Goal: Entertainment & Leisure: Browse casually

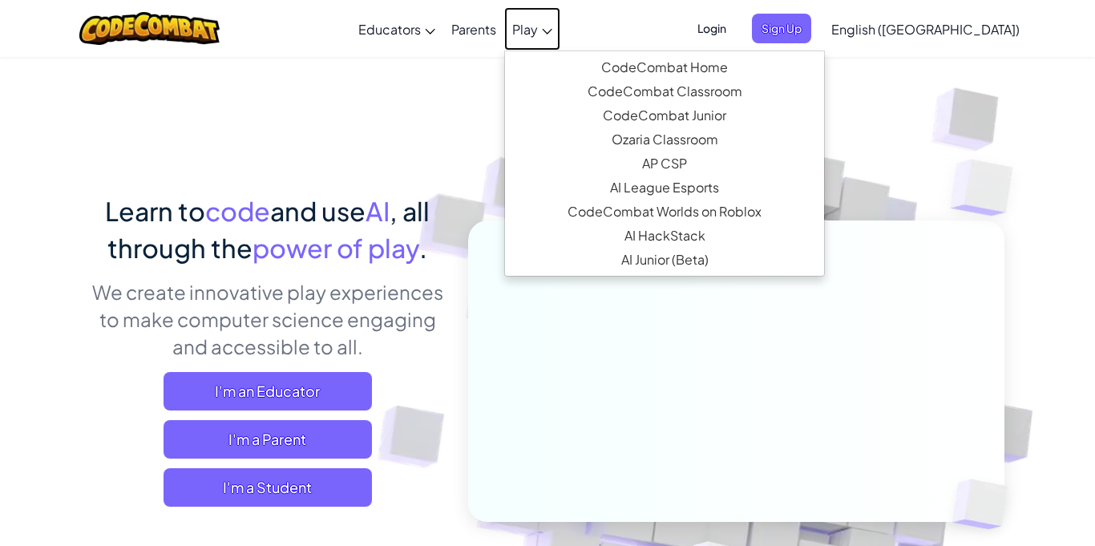
click at [538, 29] on span "Play" at bounding box center [525, 29] width 26 height 17
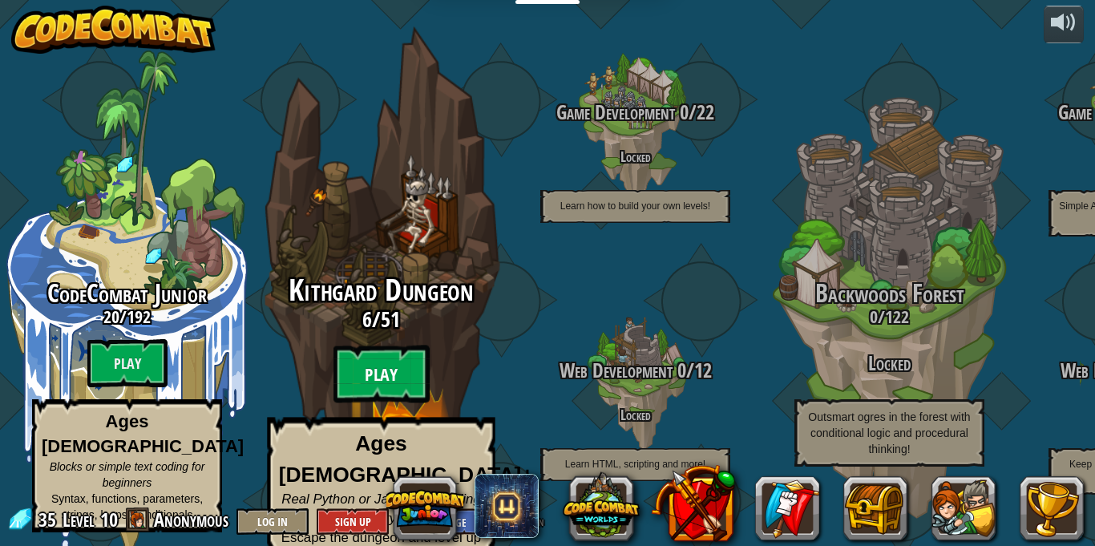
click at [390, 374] on btn "Play" at bounding box center [382, 375] width 96 height 58
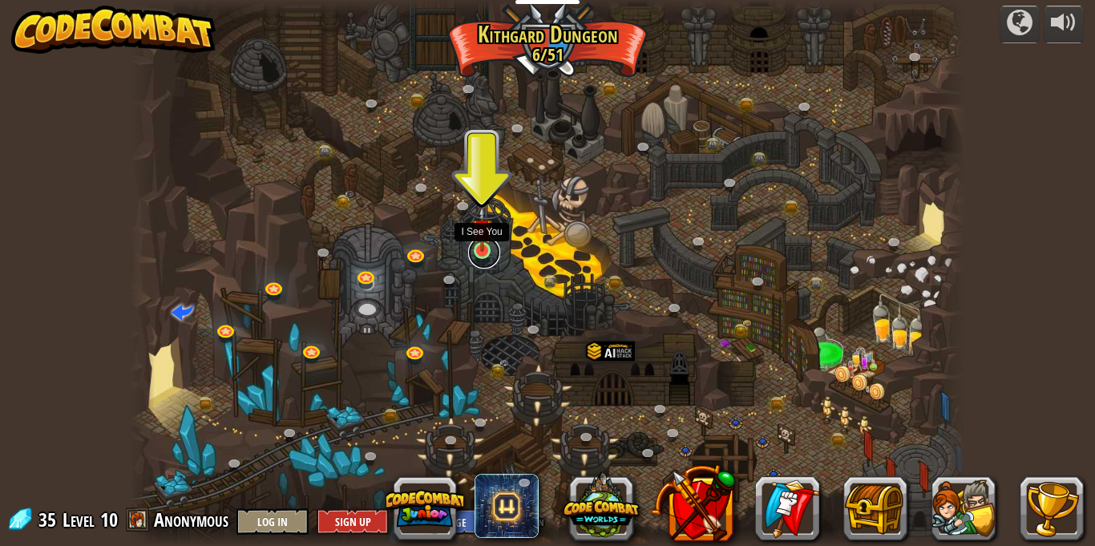
click at [485, 253] on link at bounding box center [484, 252] width 32 height 32
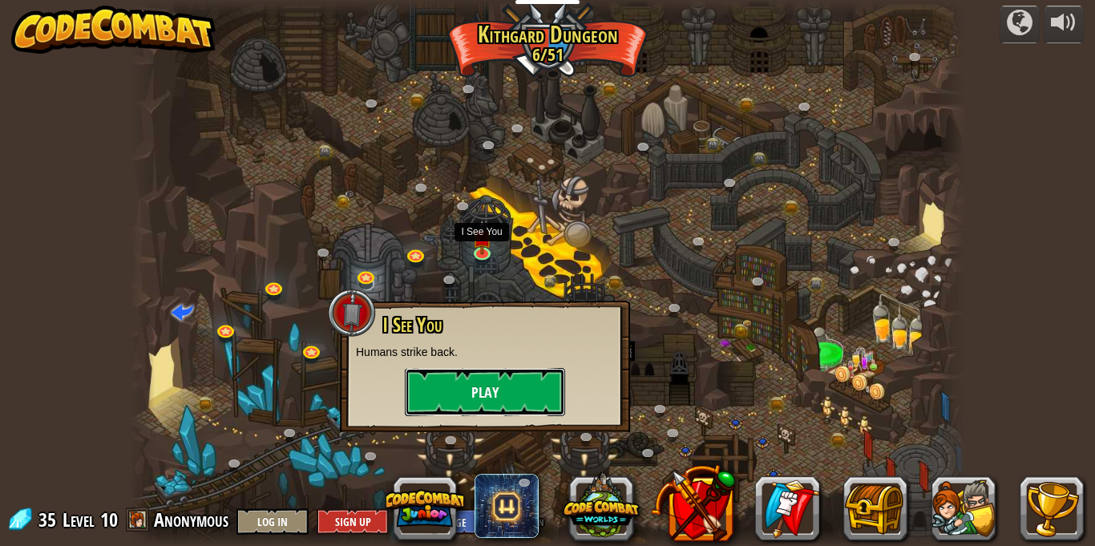
click at [509, 374] on button "Play" at bounding box center [485, 392] width 160 height 48
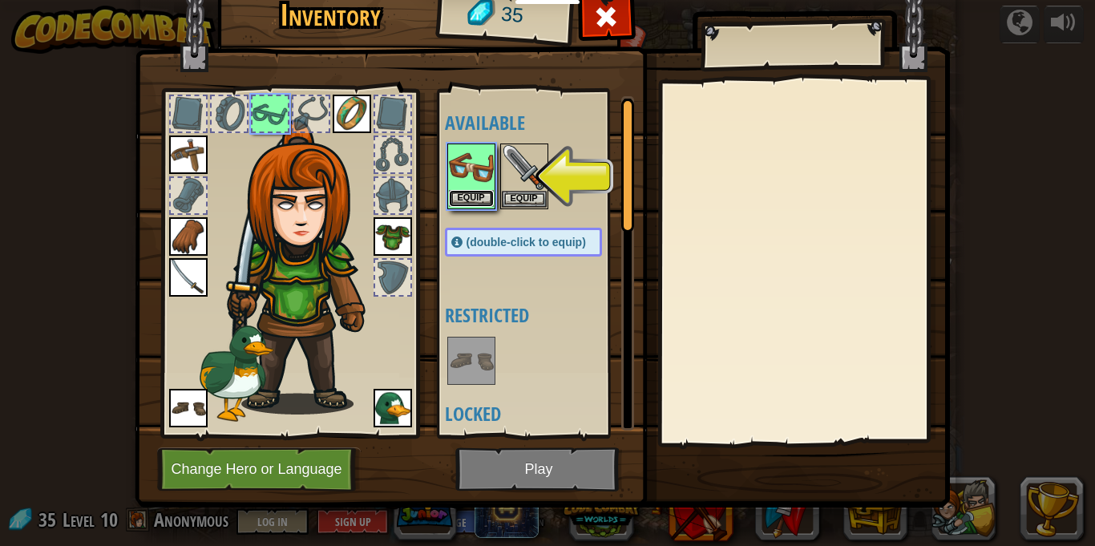
click at [479, 204] on button "Equip" at bounding box center [471, 198] width 45 height 17
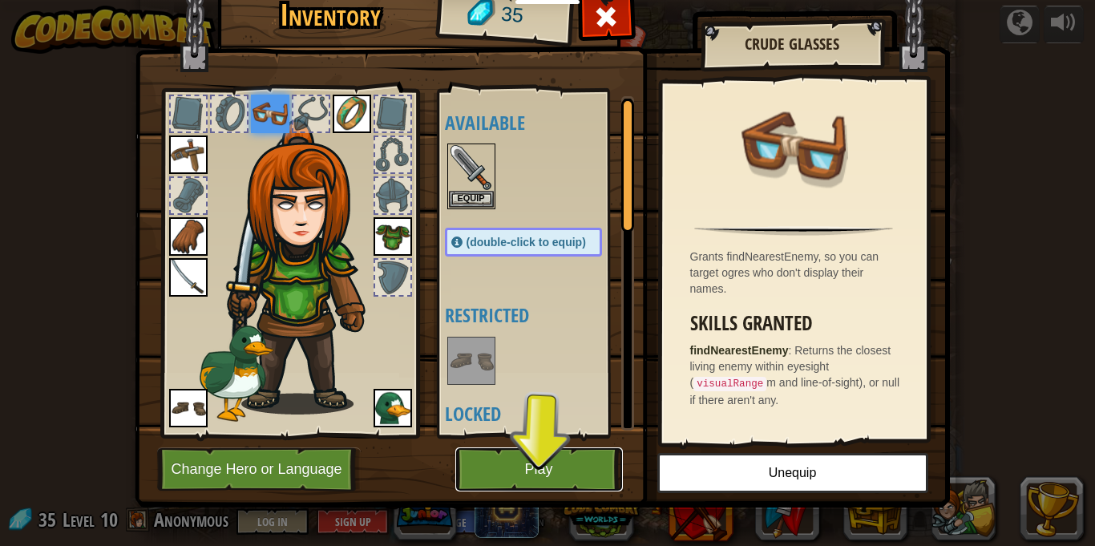
click at [539, 463] on button "Play" at bounding box center [539, 469] width 168 height 44
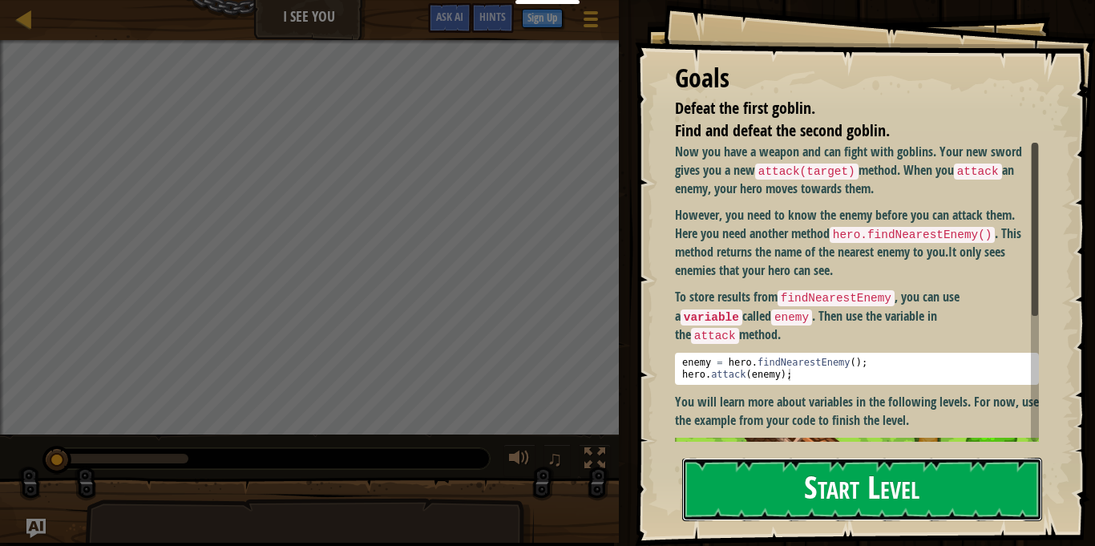
click at [962, 496] on button "Start Level" at bounding box center [862, 489] width 360 height 63
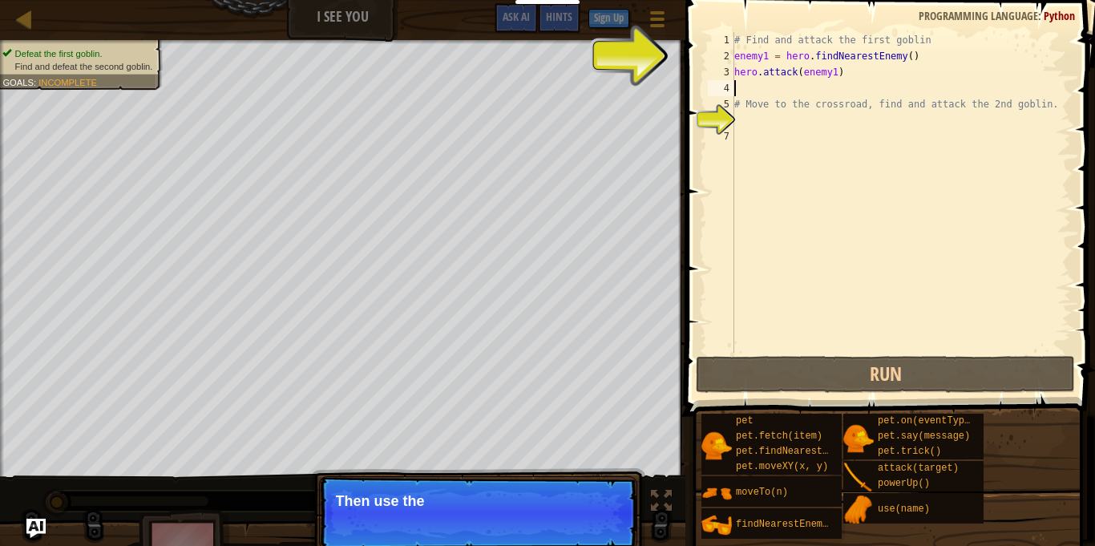
click at [879, 95] on div "# Find and attack the first goblin enemy1 = hero . findNearestEnemy ( ) hero . …" at bounding box center [901, 208] width 340 height 353
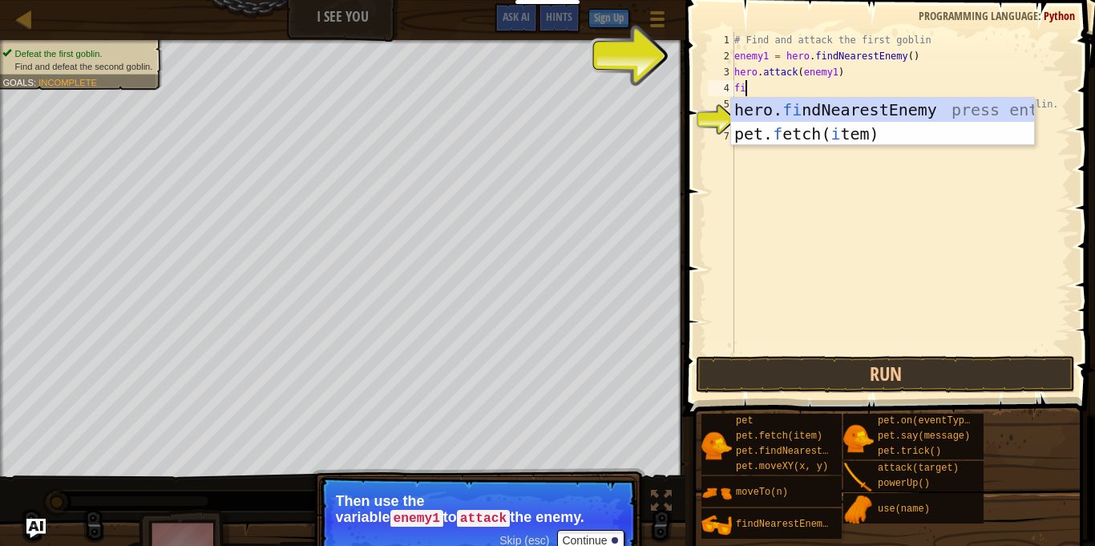
scroll to position [7, 1]
type textarea "f"
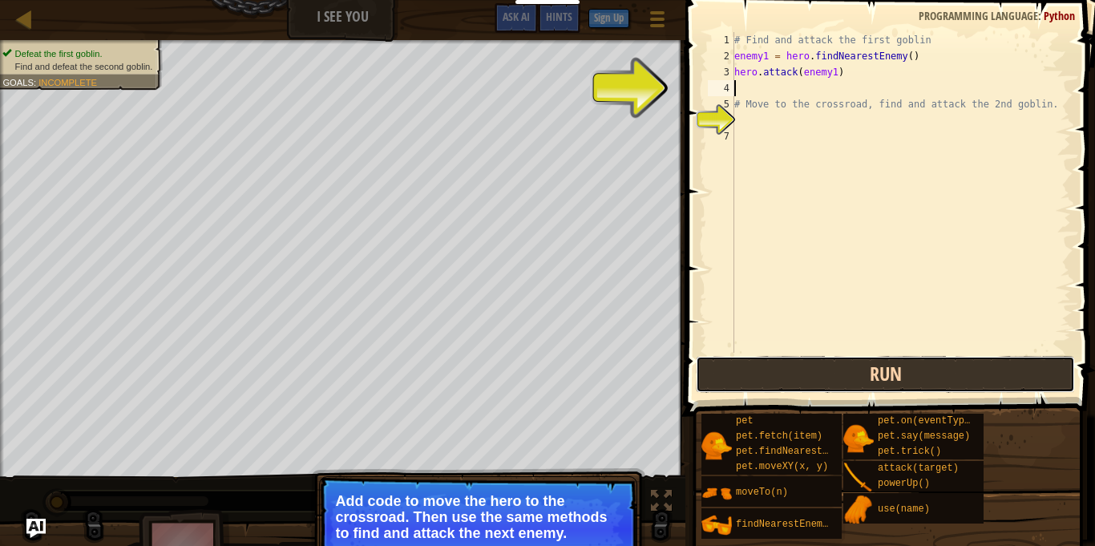
click at [825, 381] on button "Run" at bounding box center [885, 374] width 379 height 37
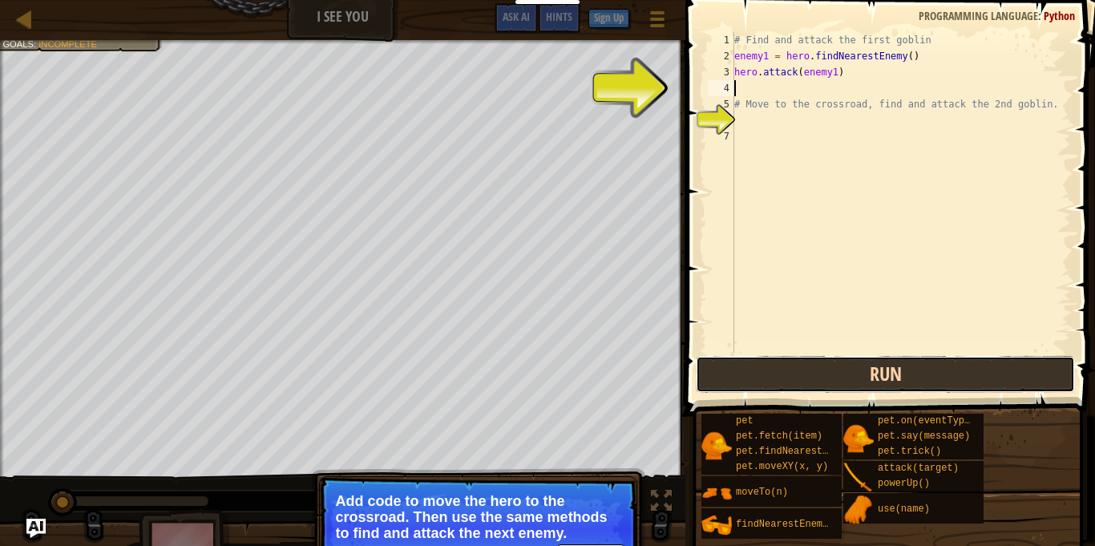
click at [825, 382] on button "Run" at bounding box center [885, 374] width 379 height 37
click at [825, 382] on button "Running" at bounding box center [885, 374] width 379 height 37
click at [825, 382] on button "Run" at bounding box center [885, 374] width 379 height 37
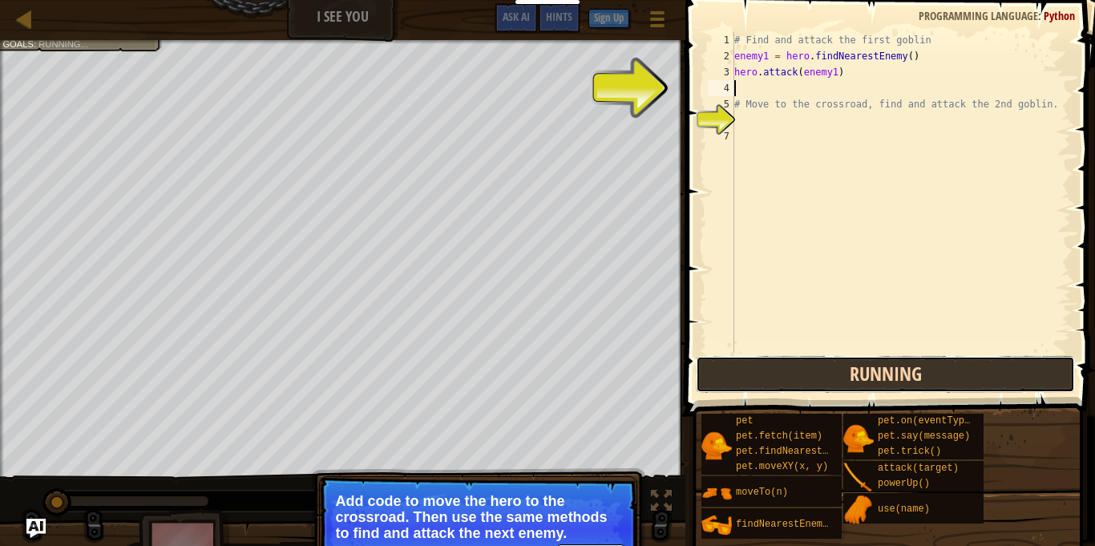
click at [825, 382] on button "Running" at bounding box center [885, 374] width 379 height 37
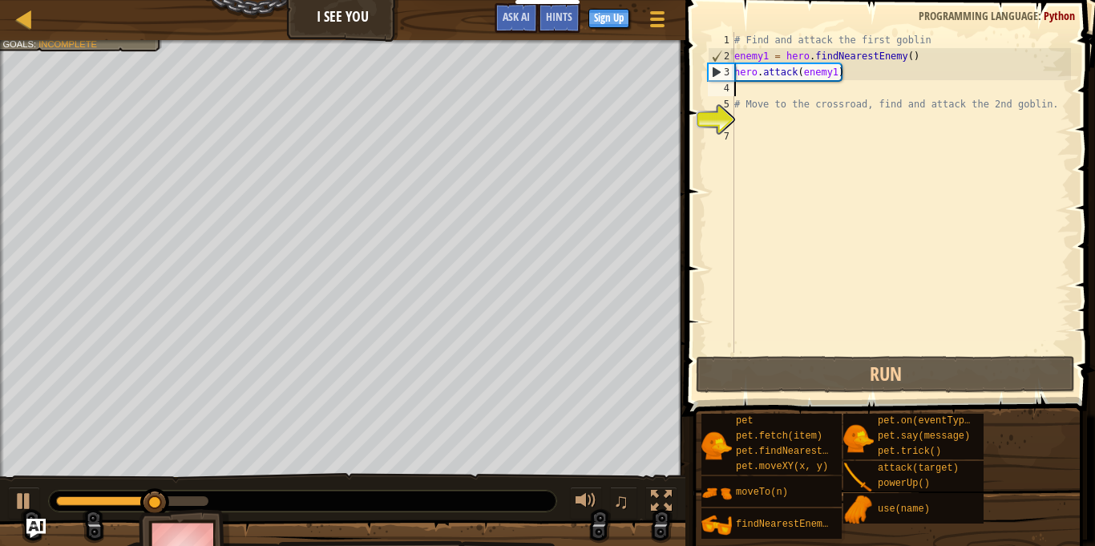
click at [768, 119] on div "# Find and attack the first goblin enemy1 = hero . findNearestEnemy ( ) hero . …" at bounding box center [901, 208] width 340 height 353
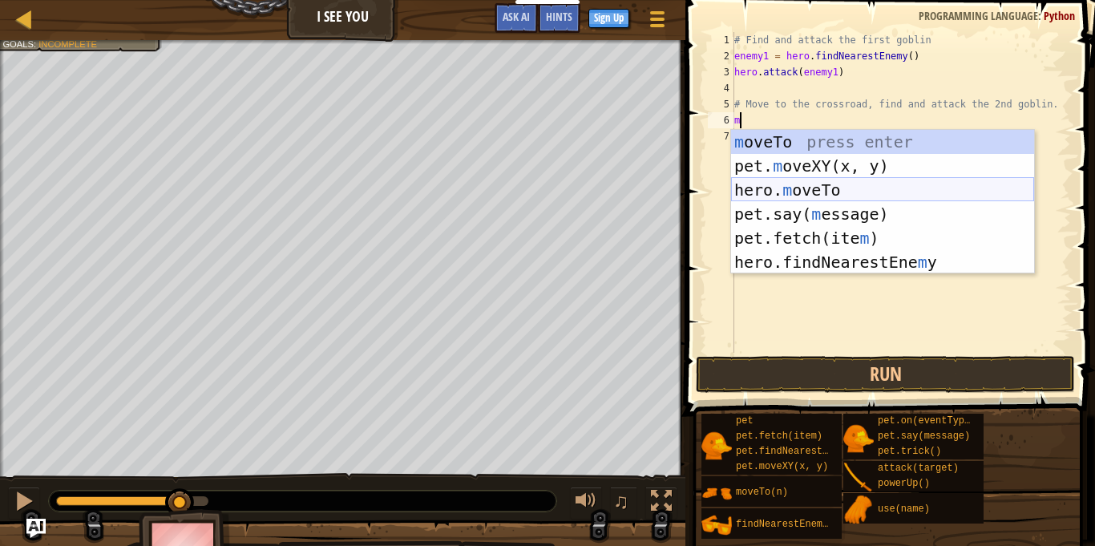
click at [879, 183] on div "m oveTo press enter pet. m oveXY(x, y) press enter hero. m oveTo press enter pe…" at bounding box center [882, 226] width 303 height 192
type textarea "hero.moveTo(2)"
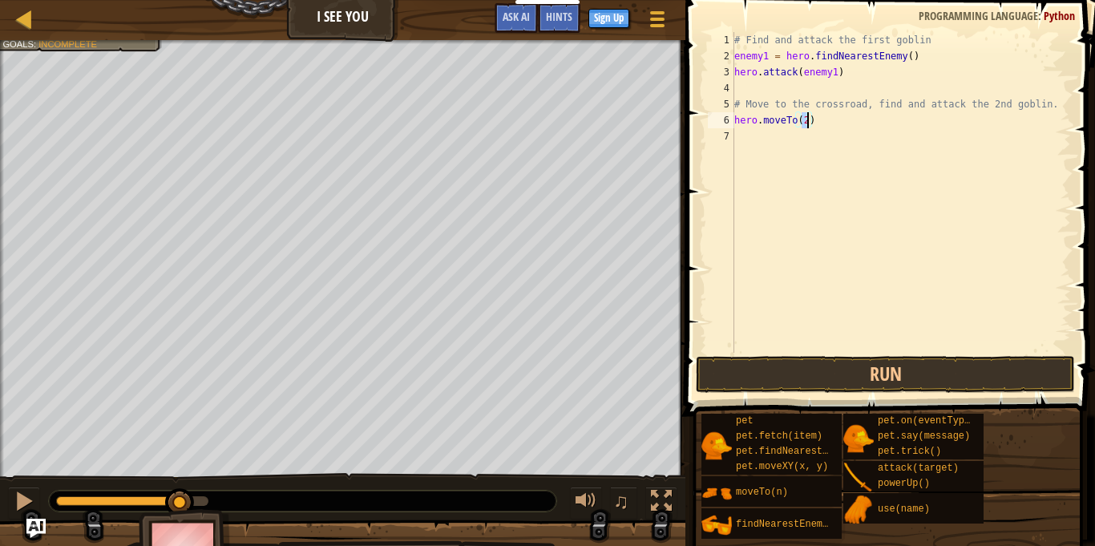
click at [857, 134] on div "# Find and attack the first goblin enemy1 = hero . findNearestEnemy ( ) hero . …" at bounding box center [901, 208] width 340 height 353
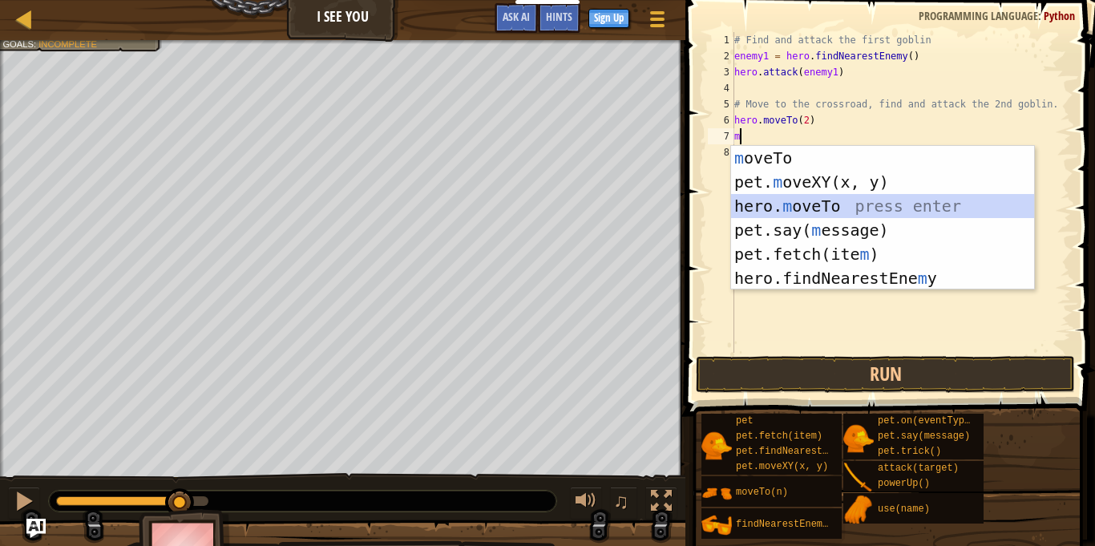
click at [839, 204] on div "m oveTo press enter pet. m oveXY(x, y) press enter hero. m oveTo press enter pe…" at bounding box center [882, 242] width 303 height 192
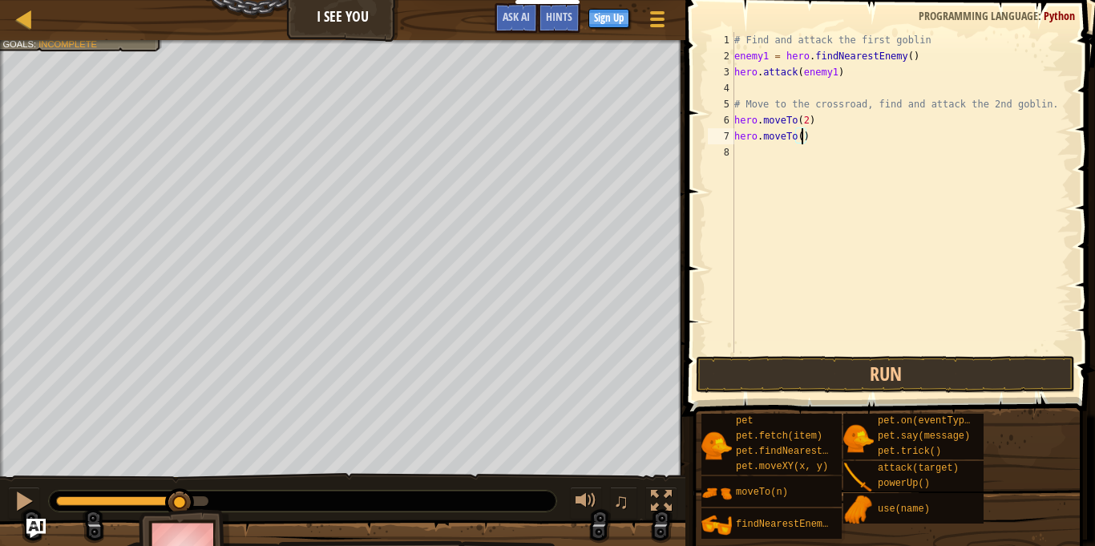
type textarea "hero.moveTo(3)"
click at [952, 368] on button "Run" at bounding box center [885, 374] width 379 height 37
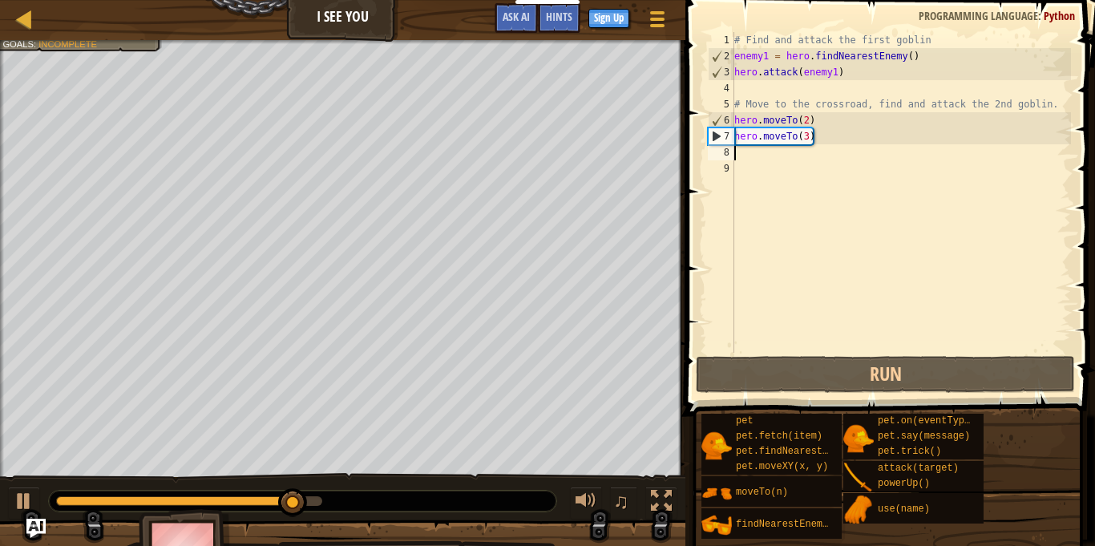
click at [825, 137] on div "# Find and attack the first goblin enemy1 = hero . findNearestEnemy ( ) hero . …" at bounding box center [901, 208] width 340 height 353
type textarea "hero.moveTo(3)"
click at [788, 148] on div "# Find and attack the first goblin enemy1 = hero . findNearestEnemy ( ) hero . …" at bounding box center [901, 208] width 340 height 353
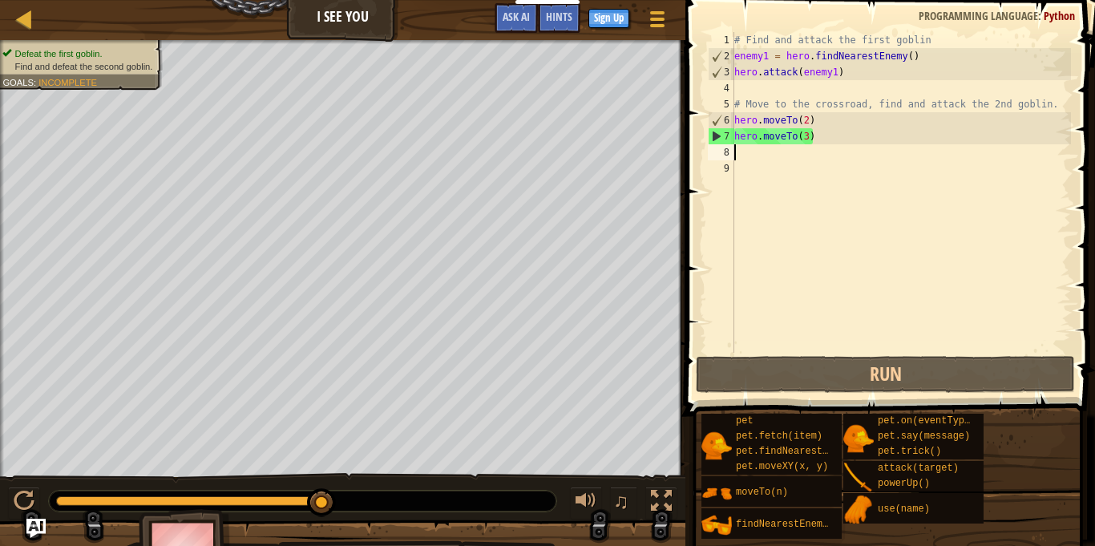
click at [820, 136] on div "# Find and attack the first goblin enemy1 = hero . findNearestEnemy ( ) hero . …" at bounding box center [901, 208] width 340 height 353
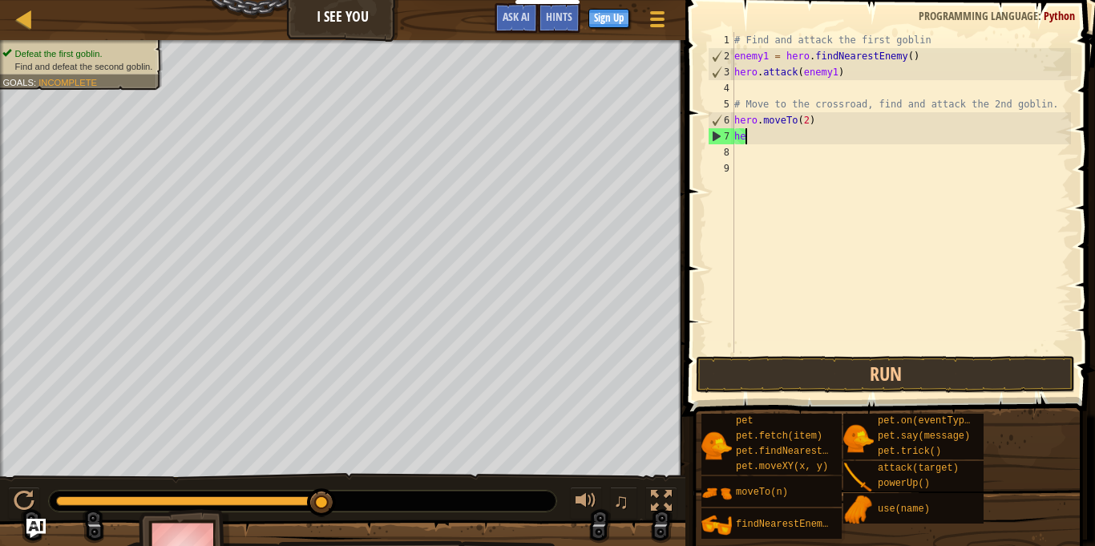
type textarea "h"
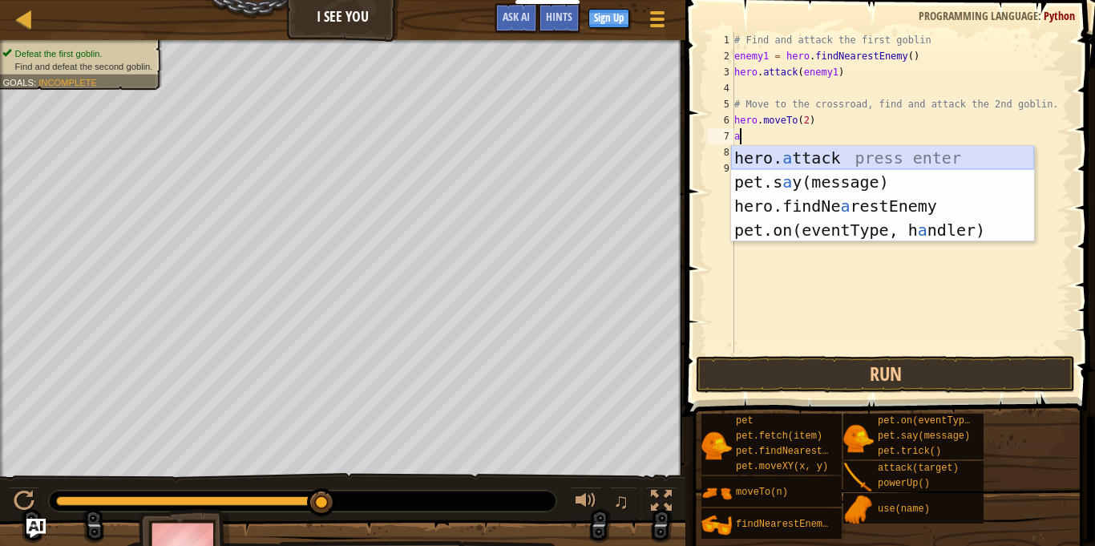
click at [900, 161] on div "hero. a ttack press enter pet.s a y(message) press enter hero.findNe a restEnem…" at bounding box center [882, 218] width 303 height 144
type textarea "hero.attack(enemy)"
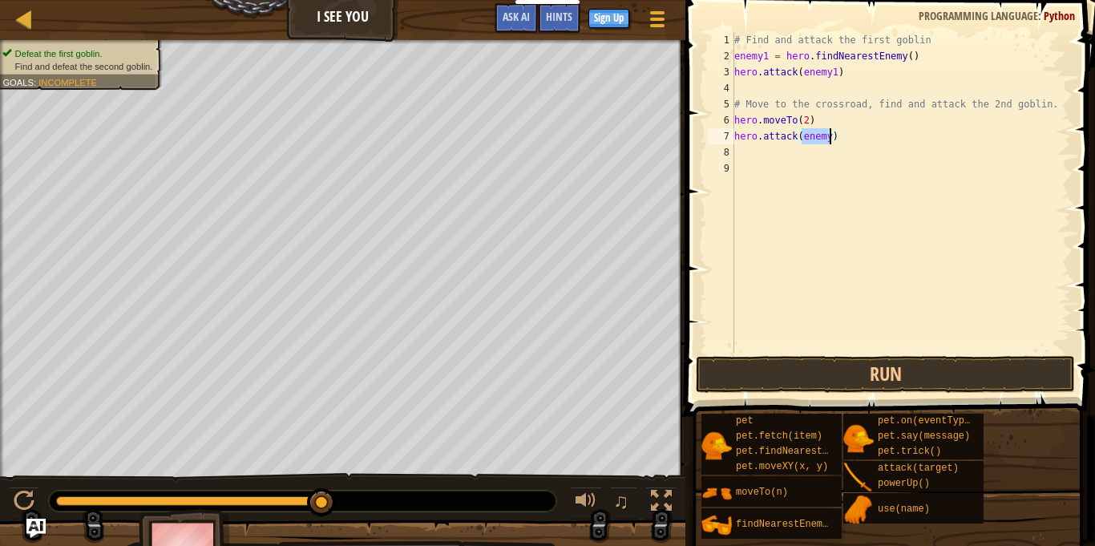
click at [851, 169] on div "# Find and attack the first goblin enemy1 = hero . findNearestEnemy ( ) hero . …" at bounding box center [901, 208] width 340 height 353
click at [805, 155] on div "# Find and attack the first goblin enemy1 = hero . findNearestEnemy ( ) hero . …" at bounding box center [901, 208] width 340 height 353
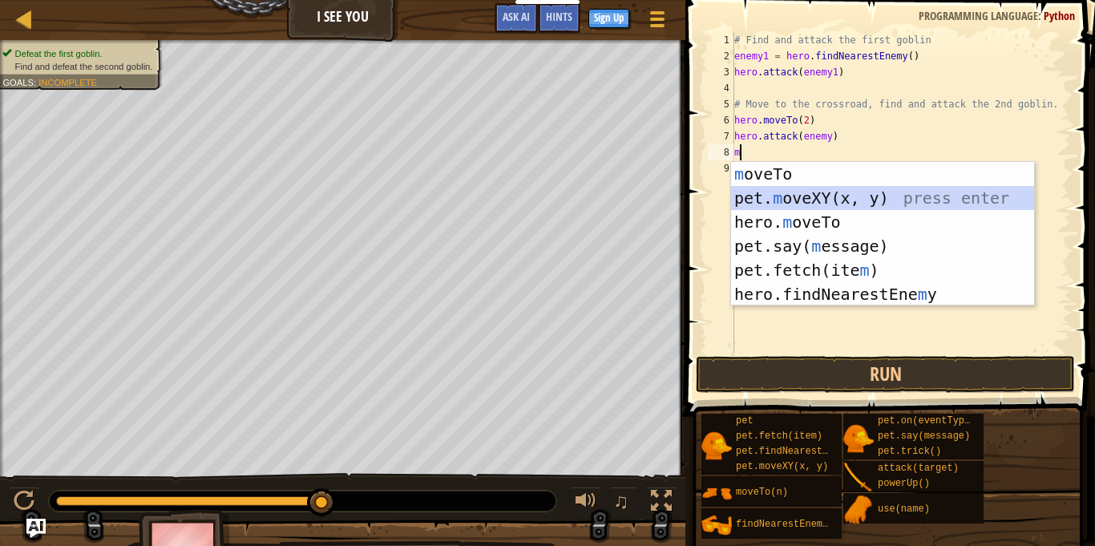
click at [839, 208] on div "m oveTo press enter pet. m oveXY(x, y) press enter hero. m oveTo press enter pe…" at bounding box center [882, 258] width 303 height 192
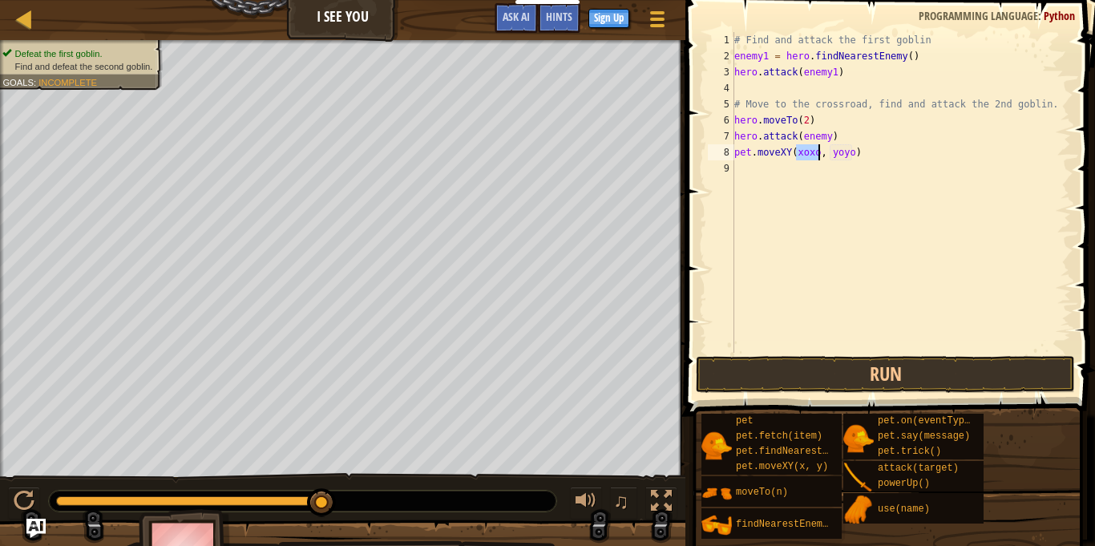
click at [899, 157] on div "# Find and attack the first goblin enemy1 = hero . findNearestEnemy ( ) hero . …" at bounding box center [901, 208] width 340 height 353
type textarea "p"
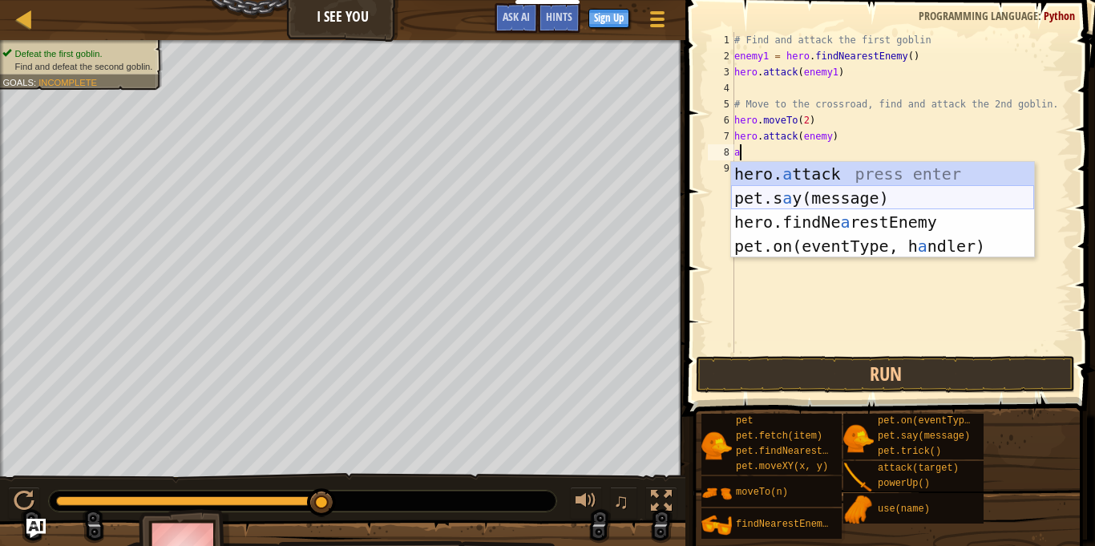
click at [871, 196] on div "hero. a ttack press enter pet.s a y(message) press enter hero.findNe a restEnem…" at bounding box center [882, 234] width 303 height 144
type textarea "pet.say("message")"
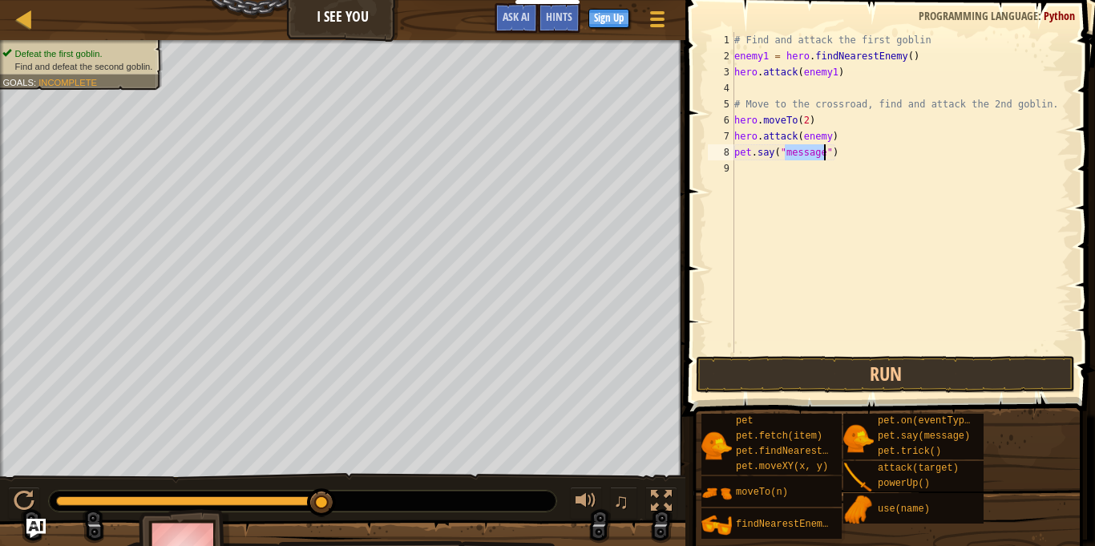
click at [872, 208] on div "# Find and attack the first goblin enemy1 = hero . findNearestEnemy ( ) hero . …" at bounding box center [901, 208] width 340 height 353
click at [863, 386] on button "Run" at bounding box center [885, 374] width 379 height 37
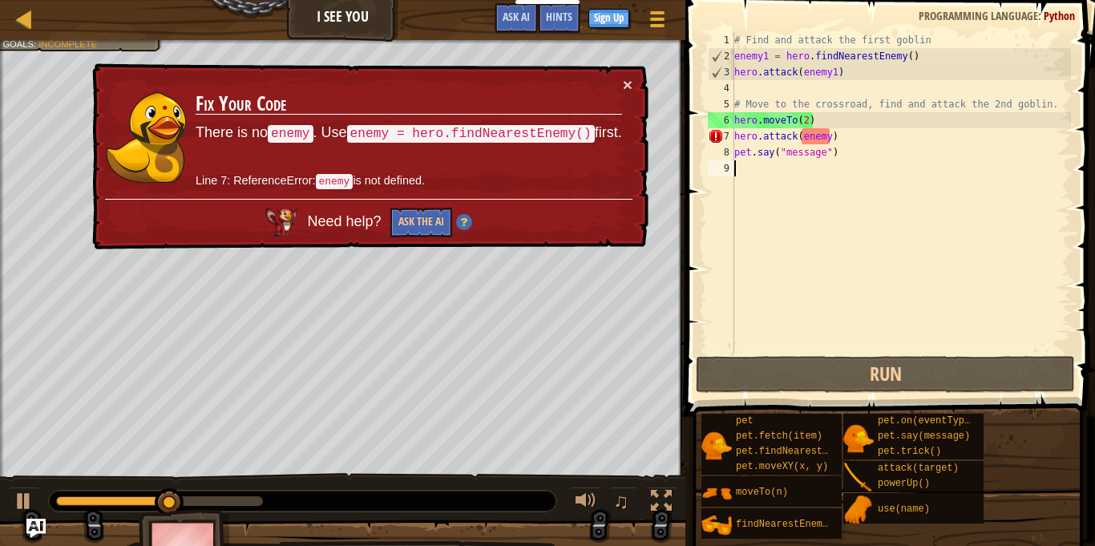
click at [846, 155] on div "# Find and attack the first goblin enemy1 = hero . findNearestEnemy ( ) hero . …" at bounding box center [901, 208] width 340 height 353
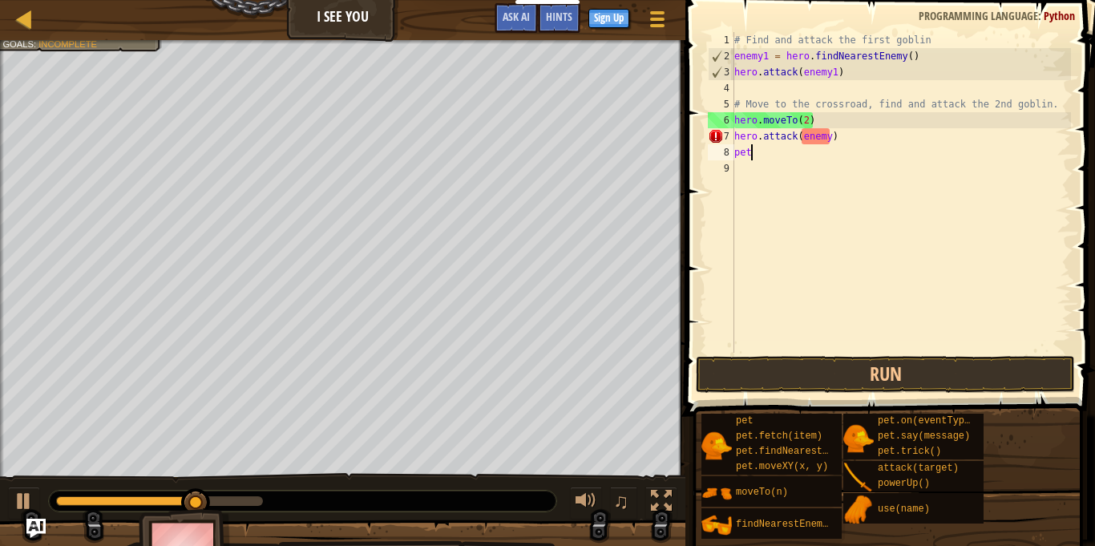
type textarea "p"
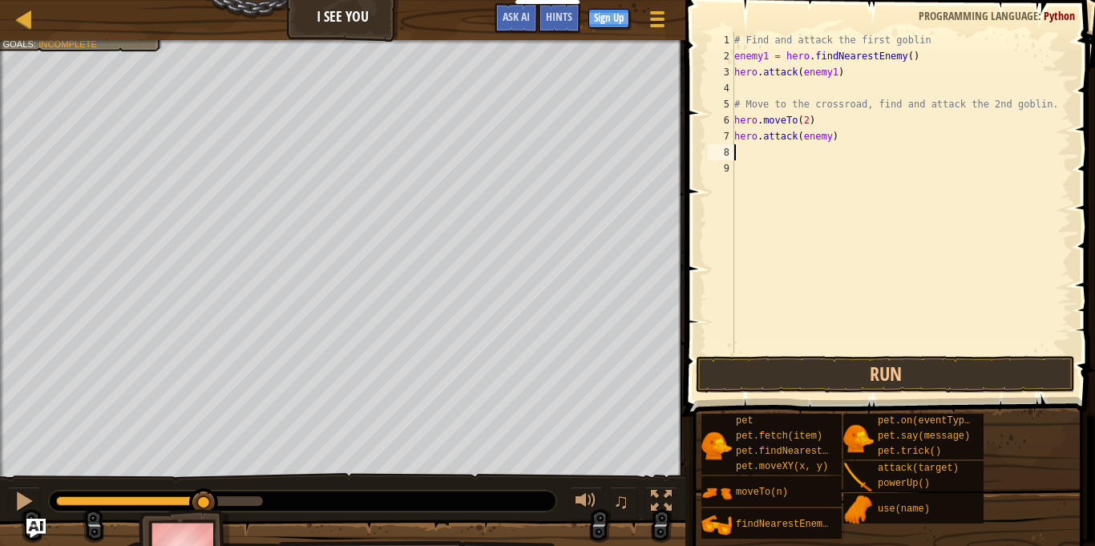
click at [869, 144] on div "# Find and attack the first goblin enemy1 = hero . findNearestEnemy ( ) hero . …" at bounding box center [901, 208] width 340 height 353
type textarea "h"
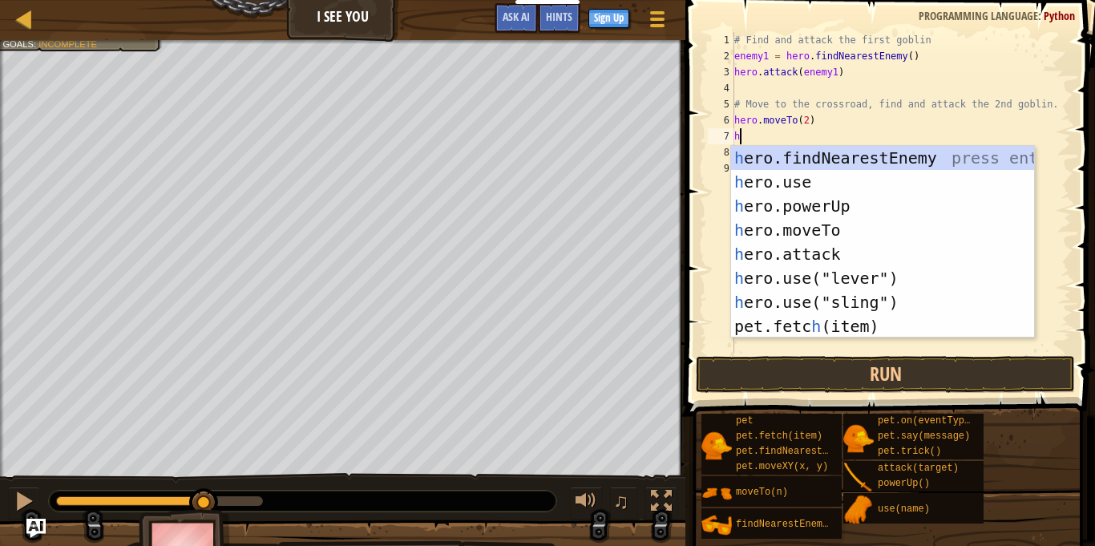
click at [855, 172] on div "h ero.findNearestEnemy press enter h ero.use press enter h ero.powerUp press en…" at bounding box center [882, 266] width 303 height 241
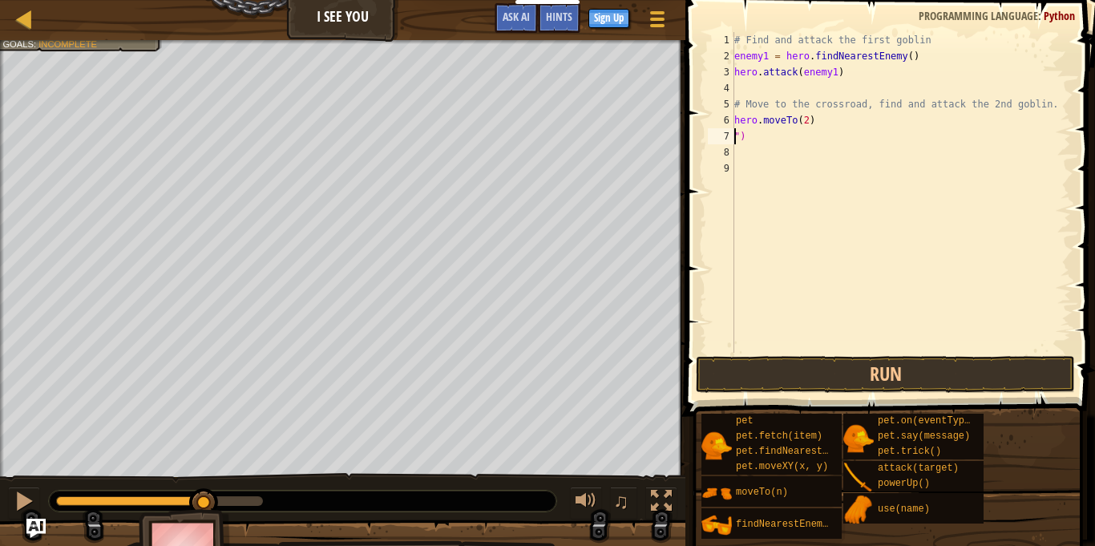
click at [796, 139] on div "# Find and attack the first goblin enemy1 = hero . findNearestEnemy ( ) hero . …" at bounding box center [901, 208] width 340 height 353
type textarea """
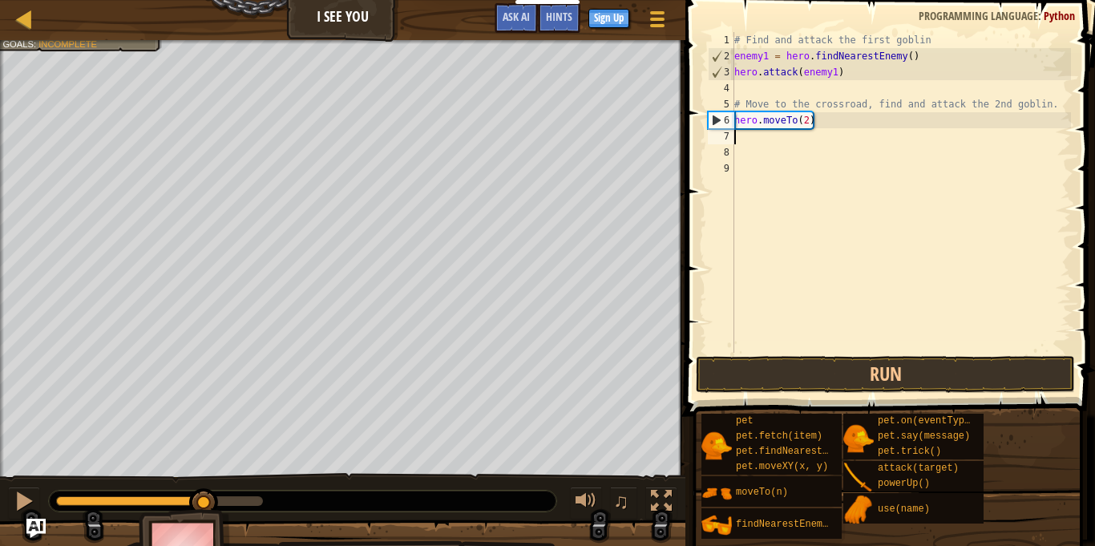
type textarea "f"
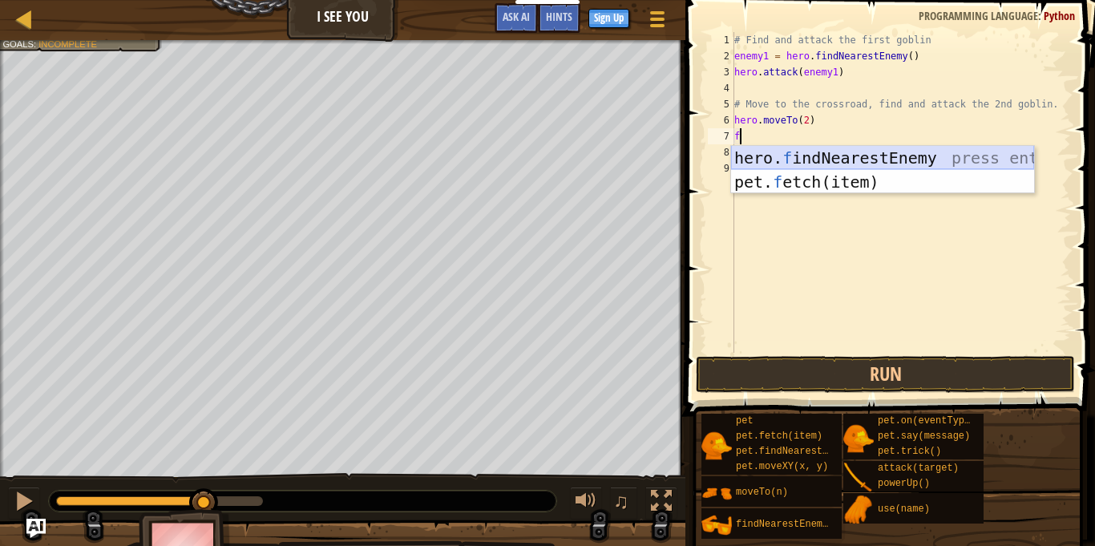
click at [879, 148] on div "hero. f indNearestEnemy press enter pet. f etch(item) press enter" at bounding box center [882, 194] width 303 height 96
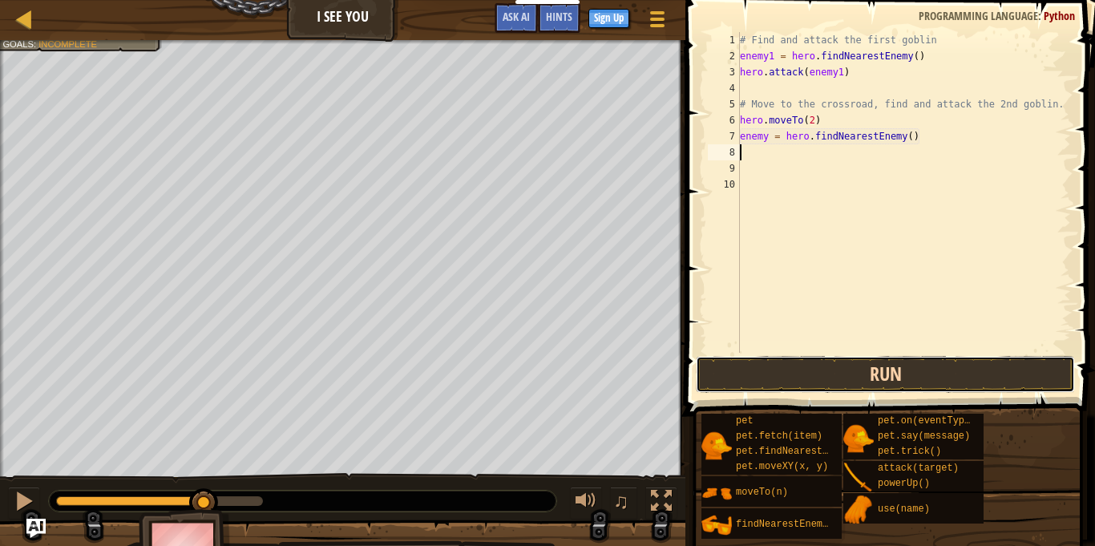
click at [816, 366] on button "Run" at bounding box center [885, 374] width 379 height 37
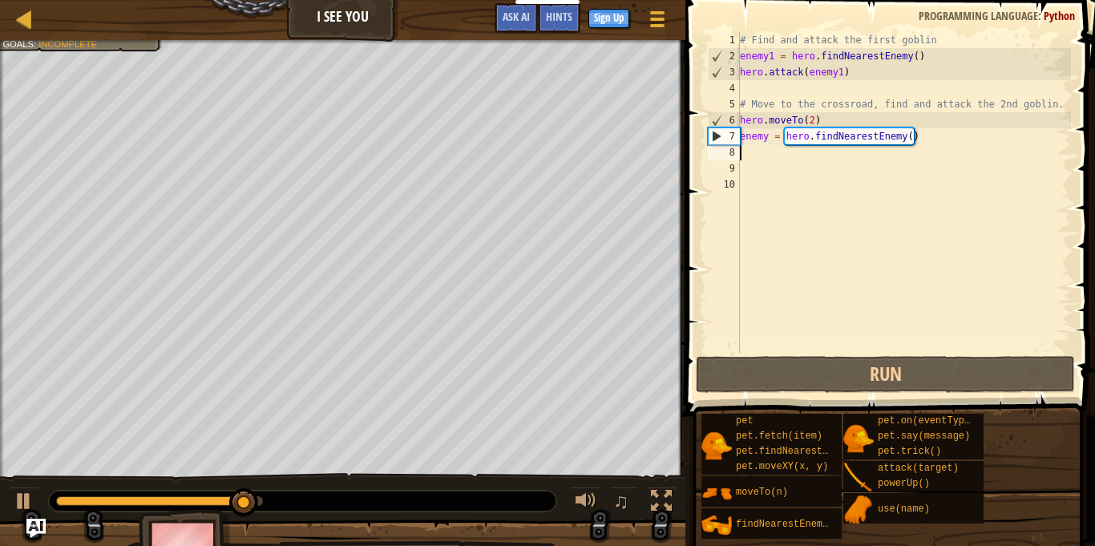
click at [774, 151] on div "# Find and attack the first goblin enemy1 = hero . findNearestEnemy ( ) hero . …" at bounding box center [904, 208] width 334 height 353
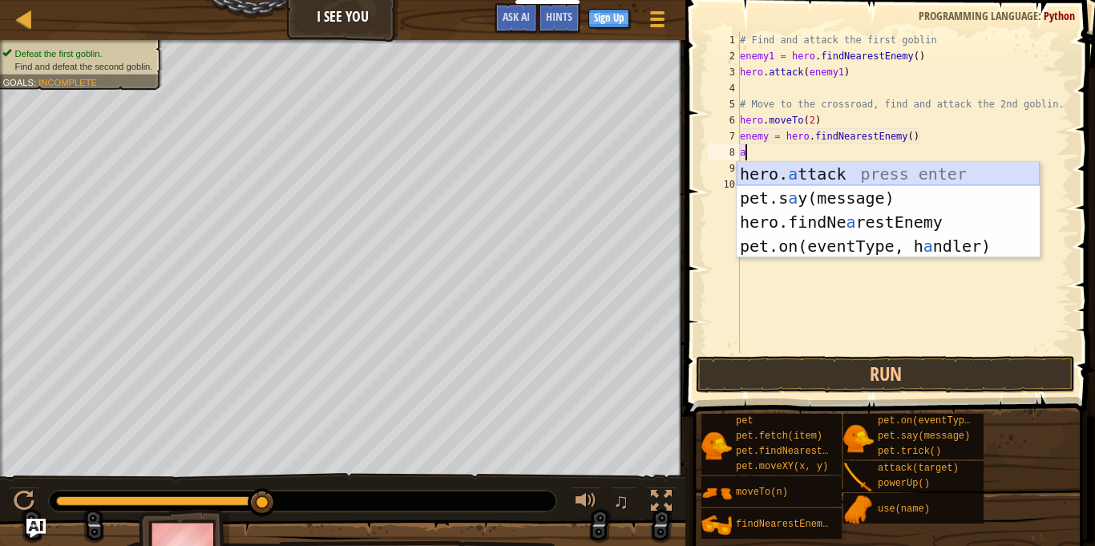
click at [882, 171] on div "hero. a ttack press enter pet.s a y(message) press enter hero.findNe a restEnem…" at bounding box center [888, 234] width 303 height 144
type textarea "hero.attack(enemy)"
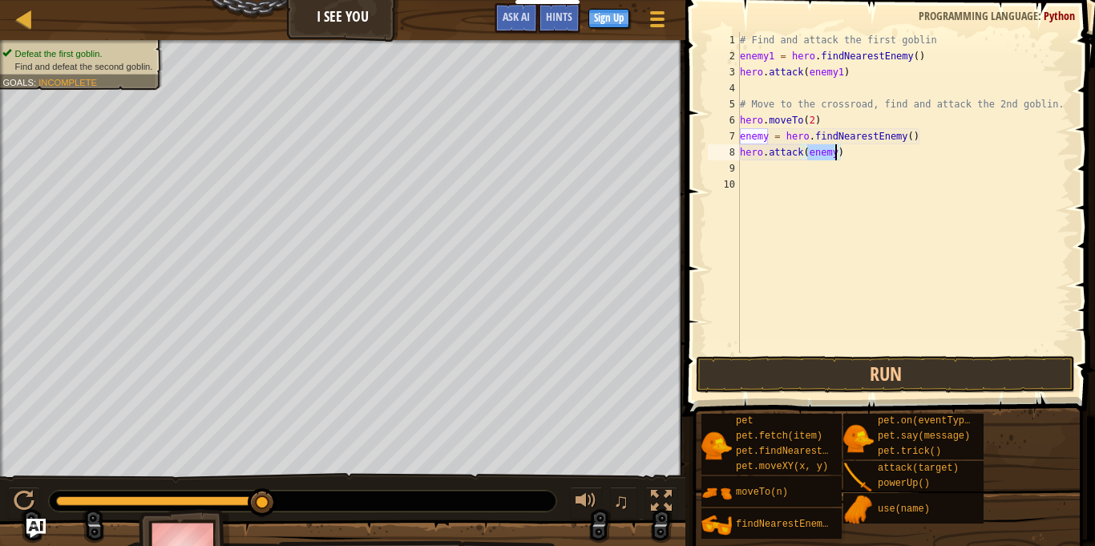
click at [879, 184] on div "# Find and attack the first goblin enemy1 = hero . findNearestEnemy ( ) hero . …" at bounding box center [904, 208] width 334 height 353
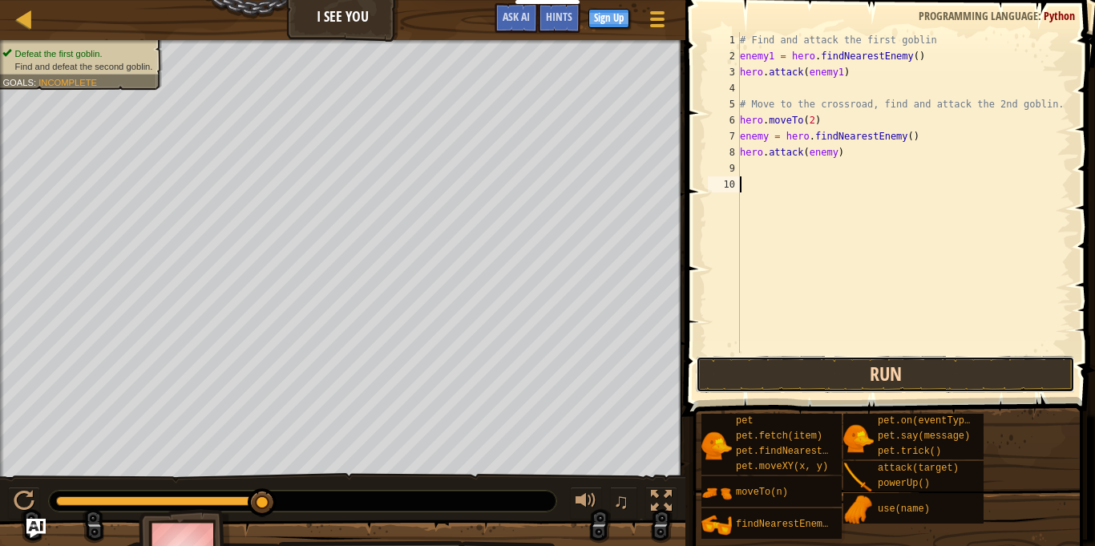
click at [819, 360] on button "Run" at bounding box center [885, 374] width 379 height 37
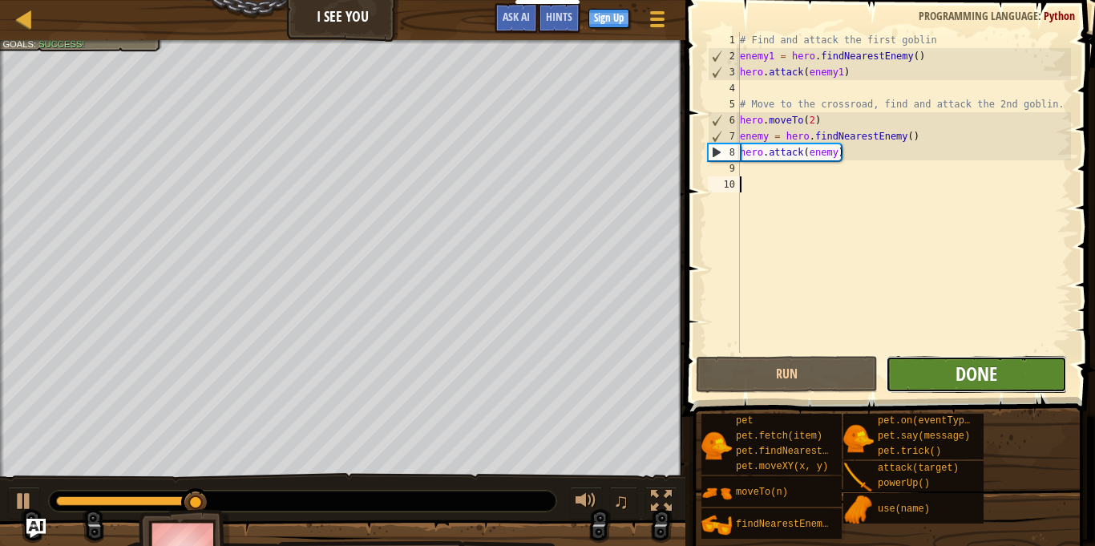
click at [972, 360] on button "Done" at bounding box center [976, 374] width 181 height 37
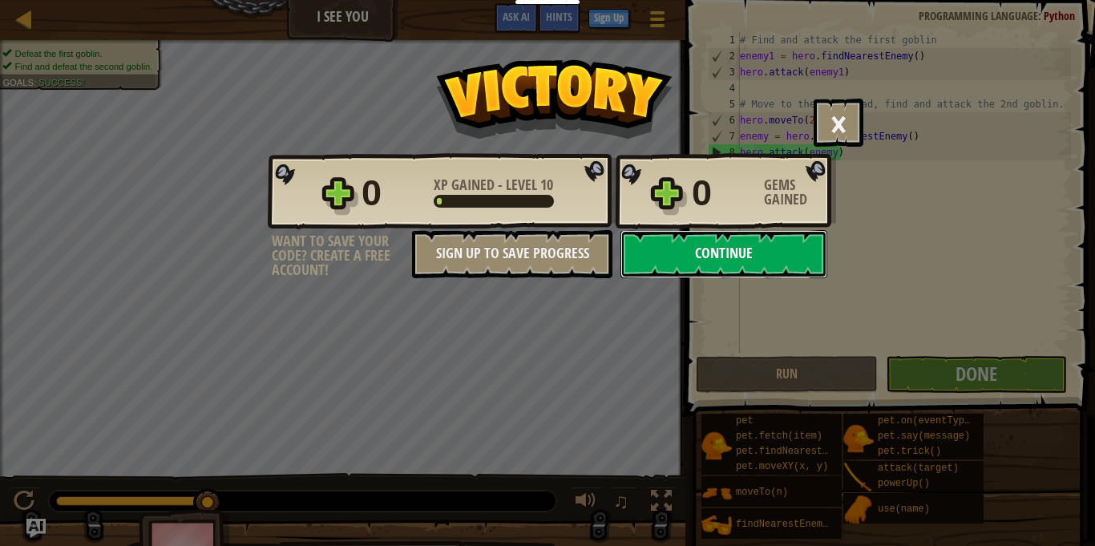
click at [799, 257] on button "Continue" at bounding box center [724, 254] width 207 height 48
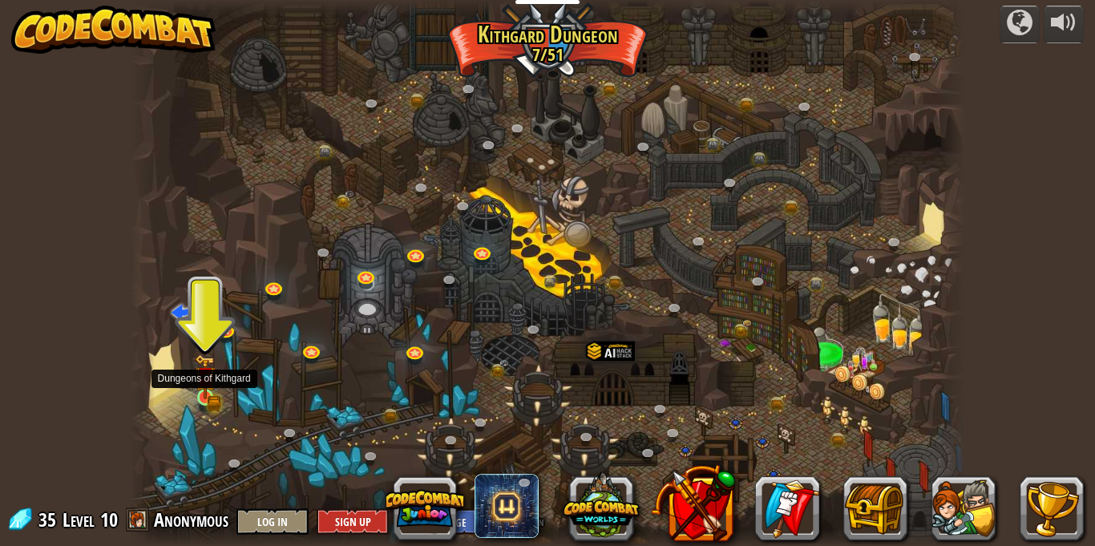
click at [205, 397] on img at bounding box center [205, 376] width 20 height 44
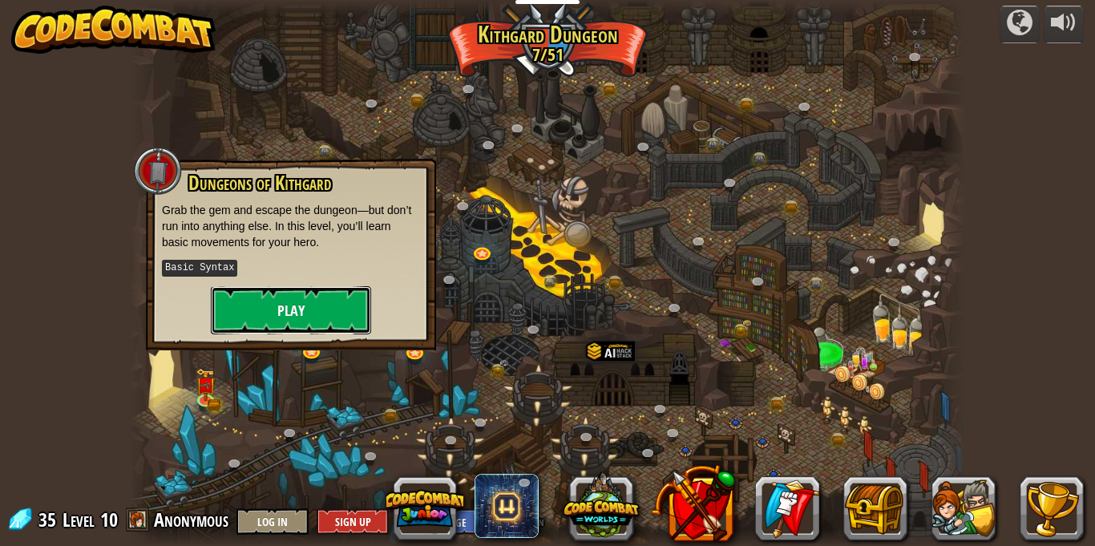
click at [281, 317] on button "Play" at bounding box center [291, 310] width 160 height 48
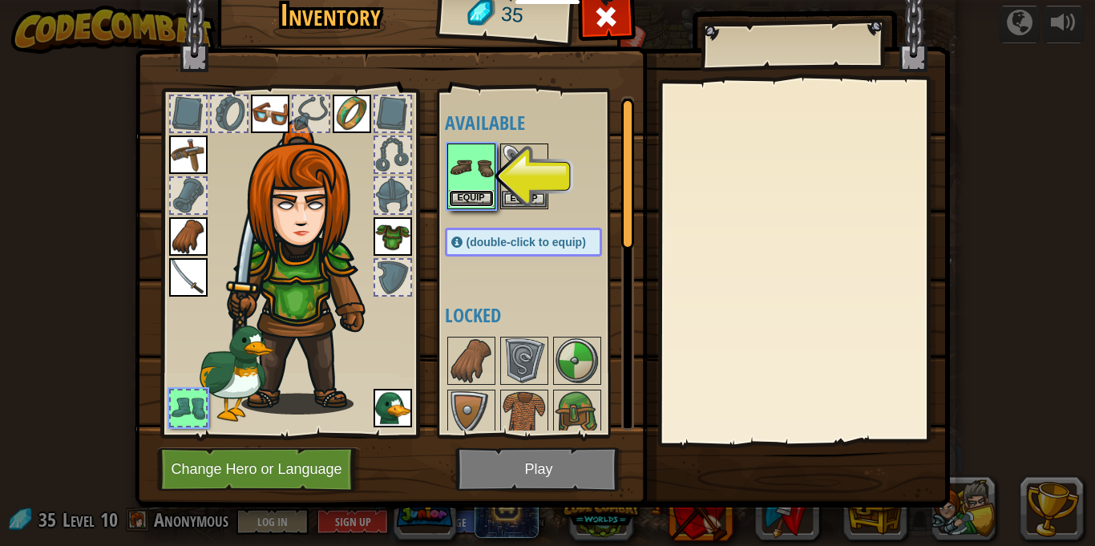
click at [478, 194] on button "Equip" at bounding box center [471, 198] width 45 height 17
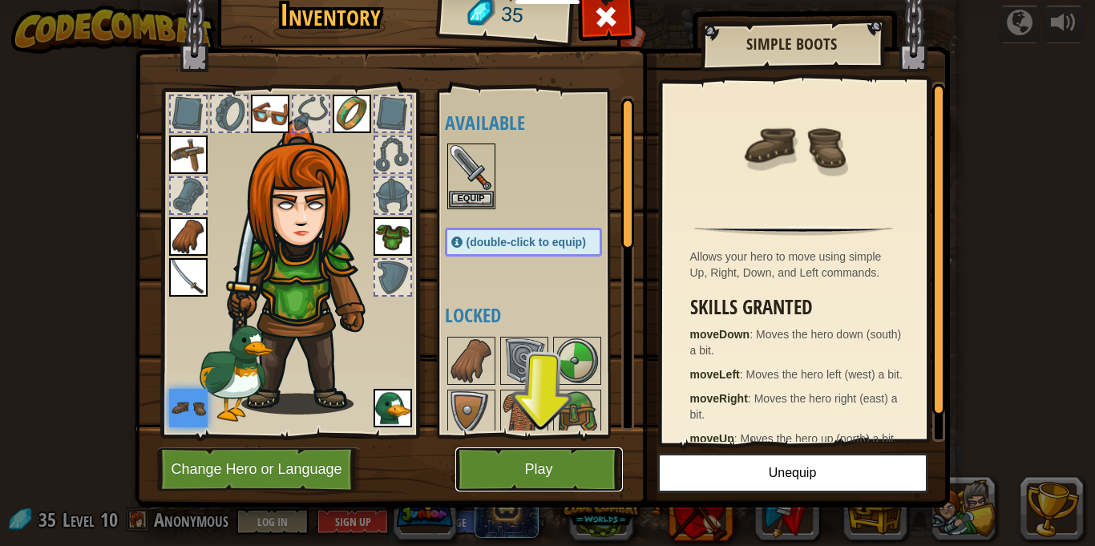
click at [547, 461] on button "Play" at bounding box center [539, 469] width 168 height 44
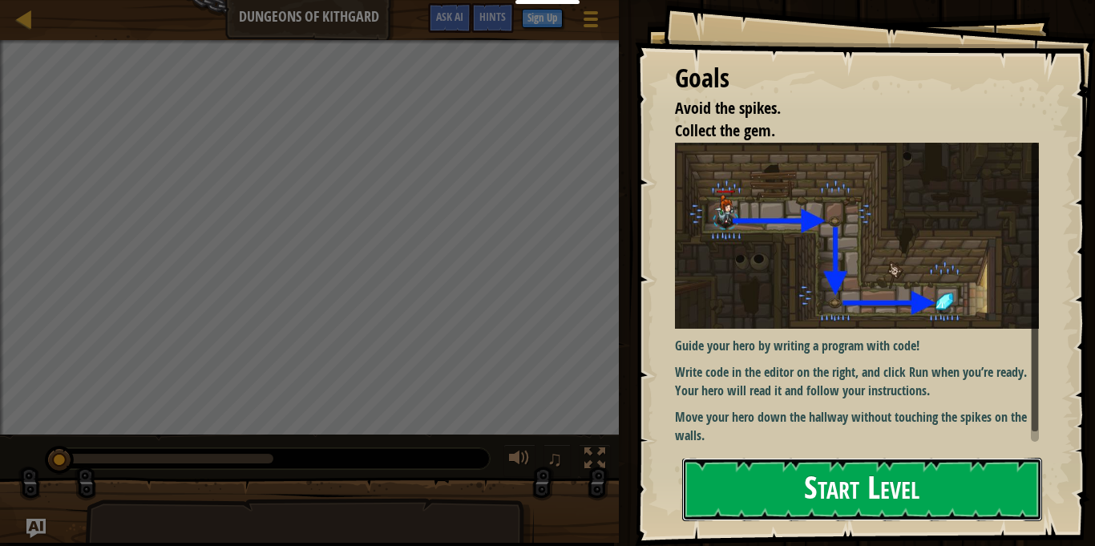
click at [899, 504] on button "Start Level" at bounding box center [862, 489] width 360 height 63
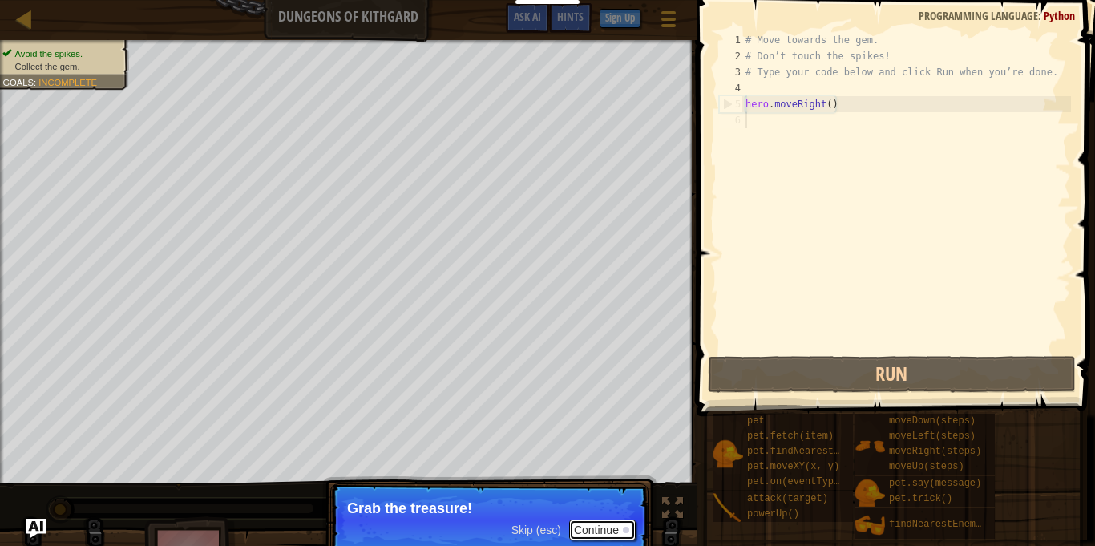
click at [592, 529] on button "Continue" at bounding box center [602, 529] width 67 height 21
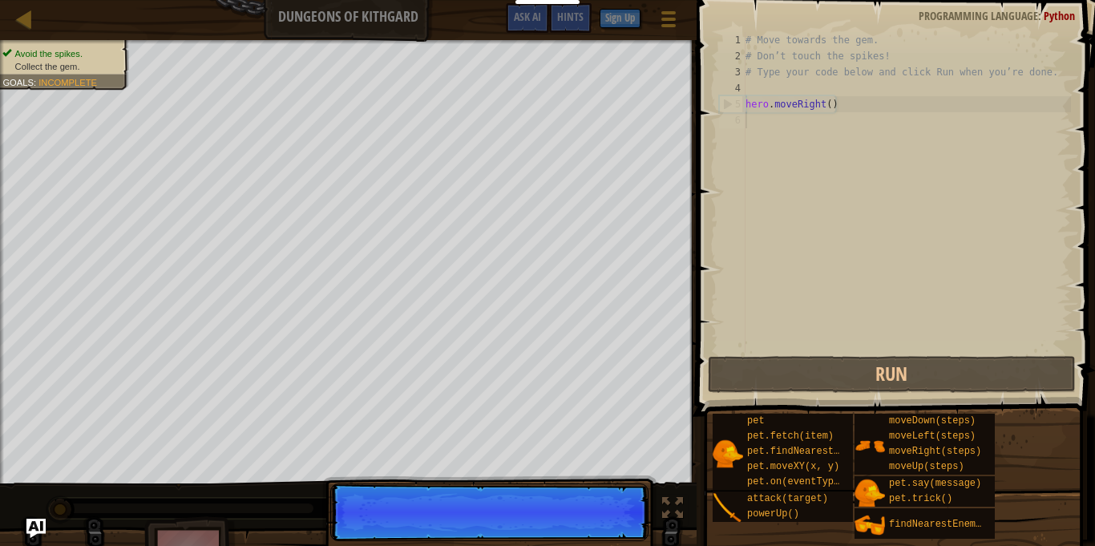
scroll to position [7, 0]
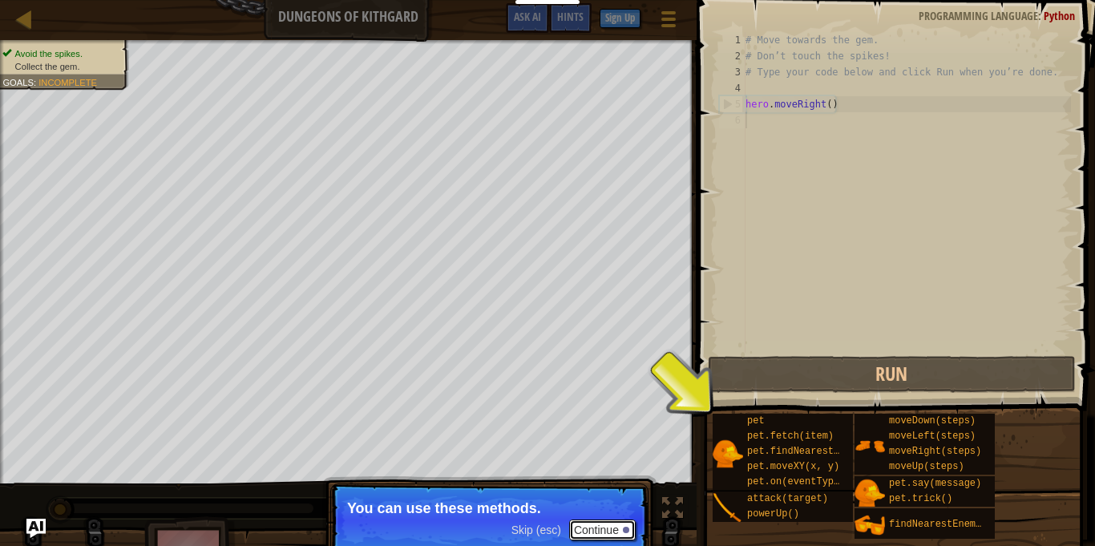
click at [617, 532] on button "Continue" at bounding box center [602, 529] width 67 height 21
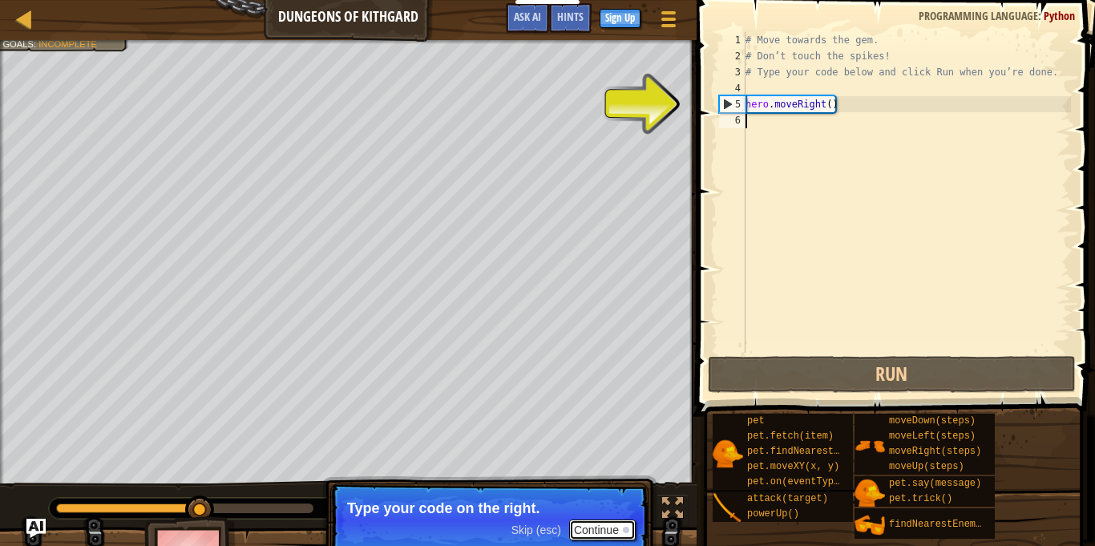
click at [617, 532] on button "Continue" at bounding box center [602, 529] width 67 height 21
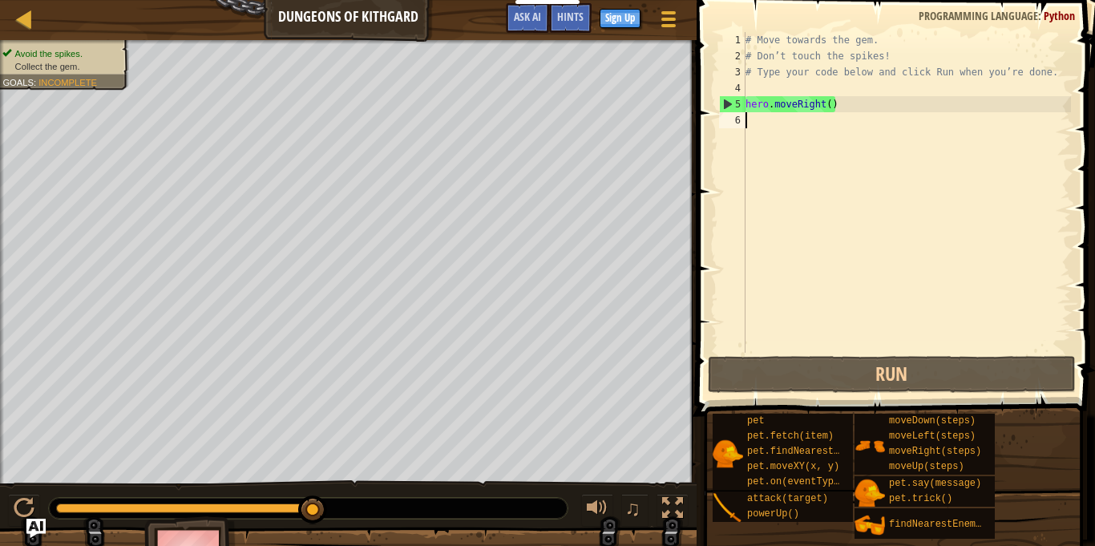
type textarea "m"
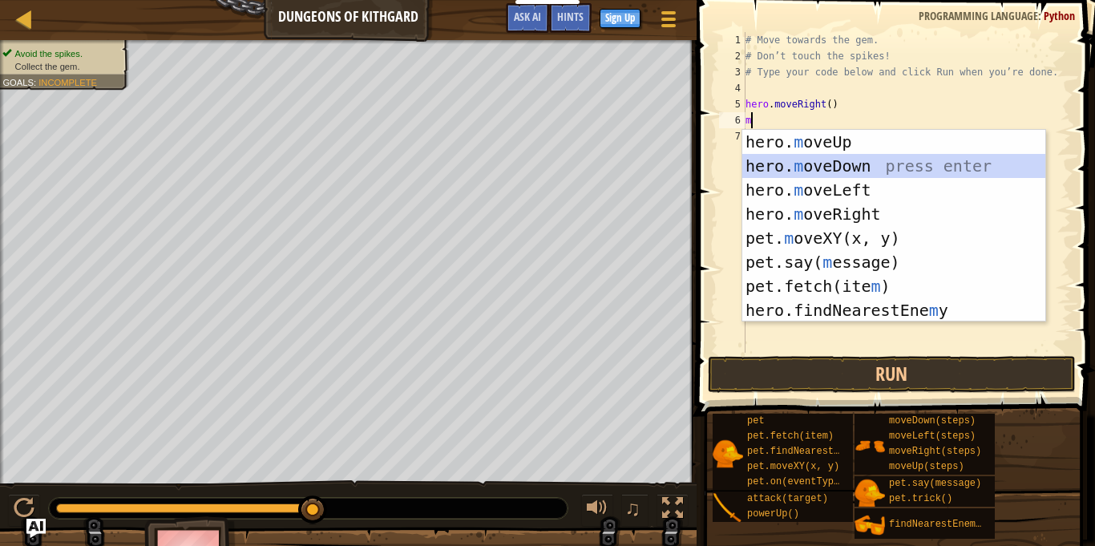
click at [886, 168] on div "hero. m oveUp press enter hero. m oveDown press enter hero. m oveLeft press ent…" at bounding box center [893, 250] width 303 height 241
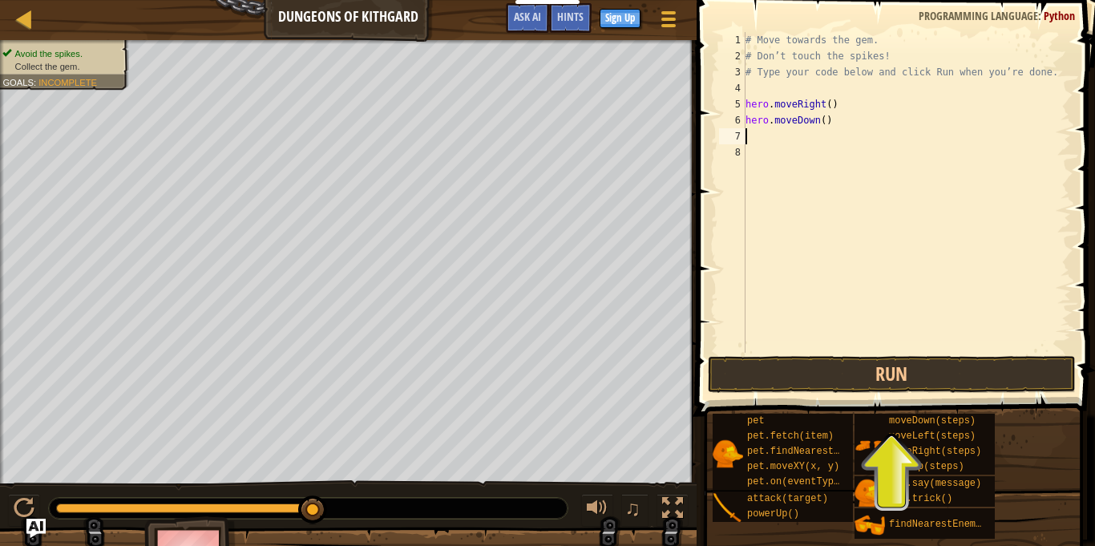
click at [815, 141] on div "# Move towards the gem. # Don’t touch the spikes! # Type your code below and cl…" at bounding box center [906, 208] width 329 height 353
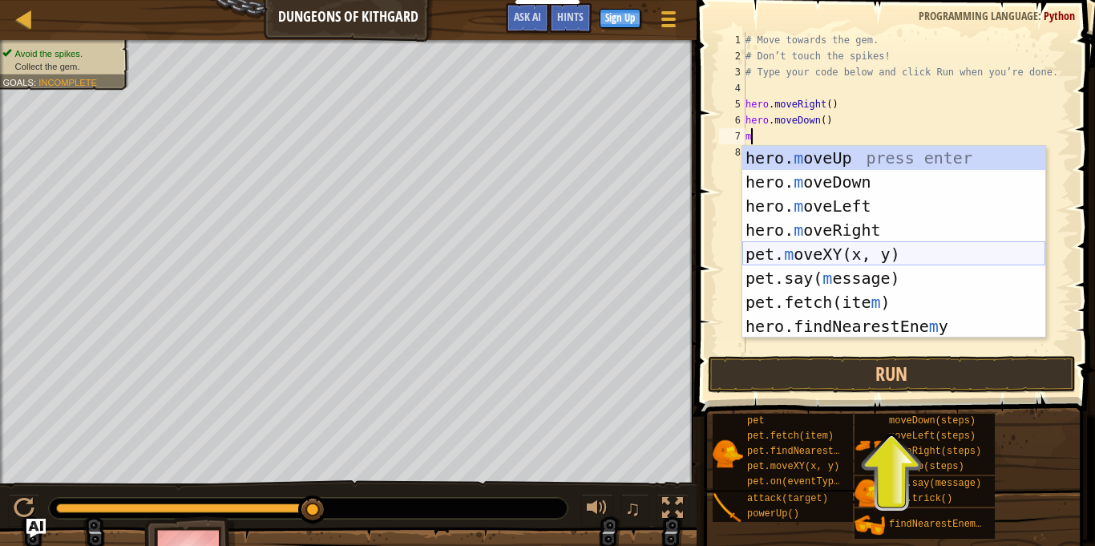
click at [902, 247] on div "hero. m oveUp press enter hero. m oveDown press enter hero. m oveLeft press ent…" at bounding box center [893, 266] width 303 height 241
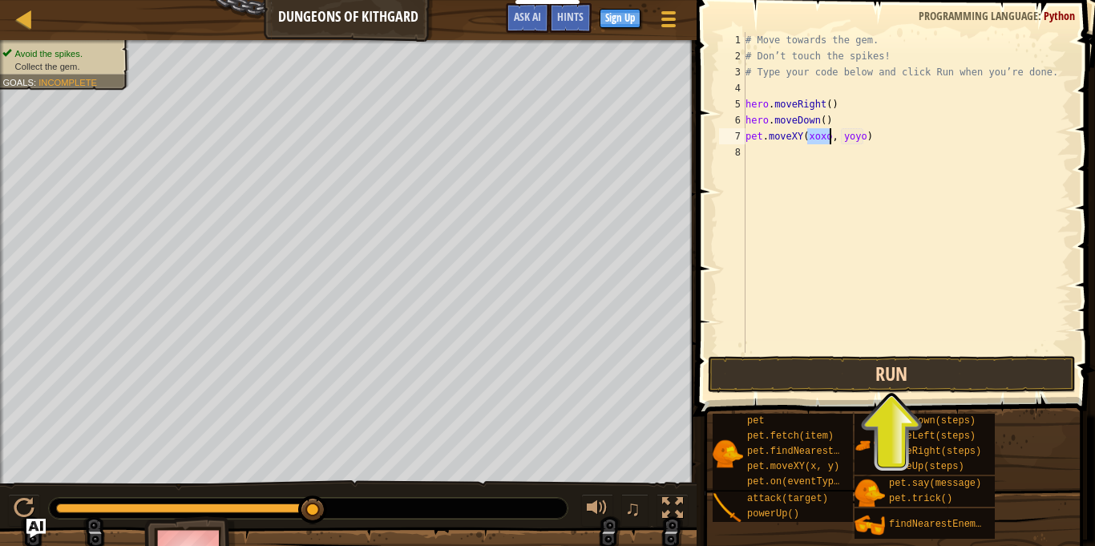
type textarea "pet.moveXY(xoxo, yoyo)"
click at [859, 363] on button "Run" at bounding box center [892, 374] width 368 height 37
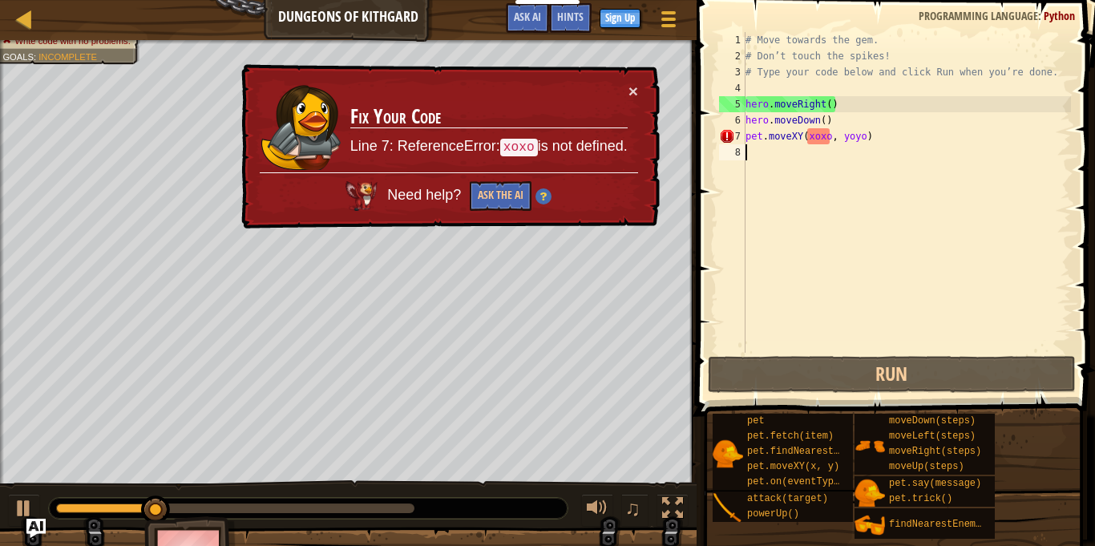
click at [887, 144] on div "# Move towards the gem. # Don’t touch the spikes! # Type your code below and cl…" at bounding box center [906, 208] width 329 height 353
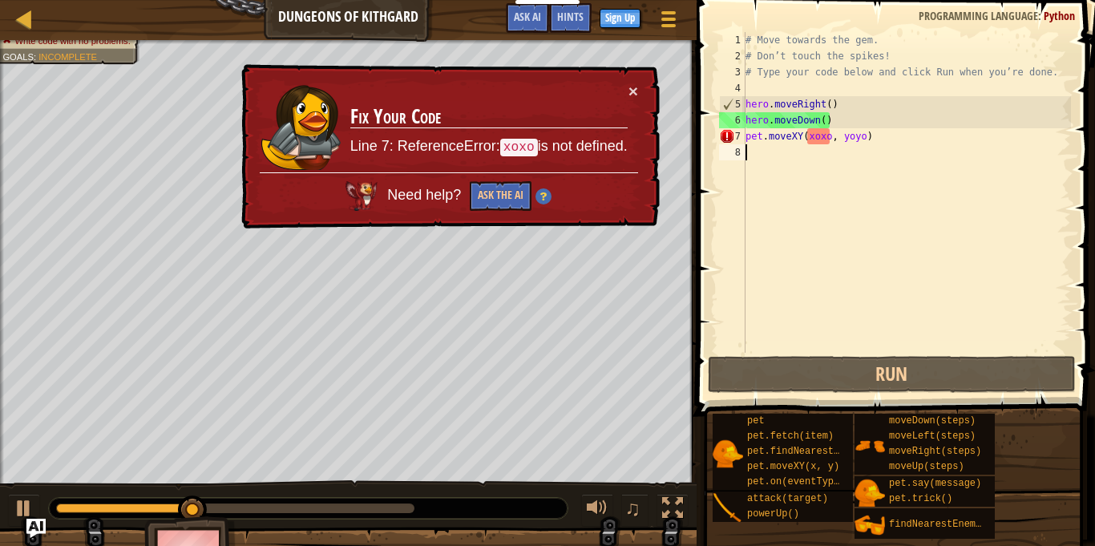
click at [887, 144] on div "# Move towards the gem. # Don’t touch the spikes! # Type your code below and cl…" at bounding box center [906, 208] width 329 height 353
click at [883, 135] on div "# Move towards the gem. # Don’t touch the spikes! # Type your code below and cl…" at bounding box center [906, 208] width 329 height 353
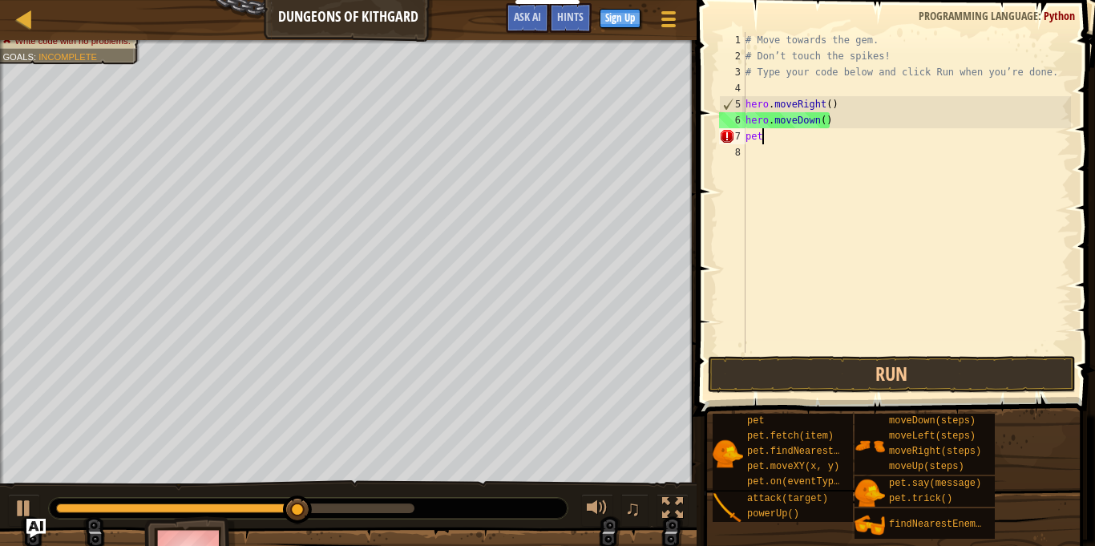
type textarea "p"
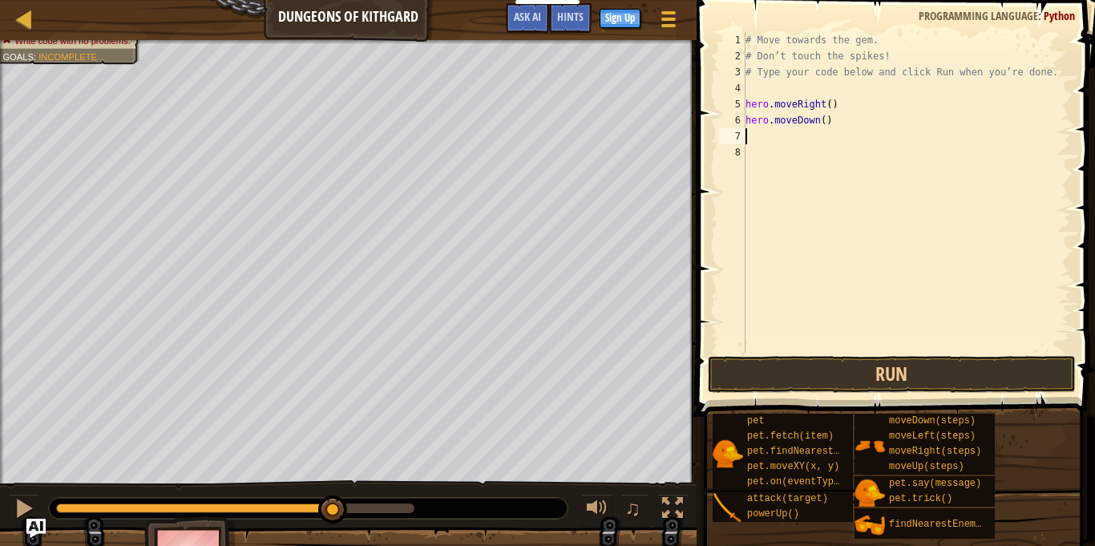
type textarea "m"
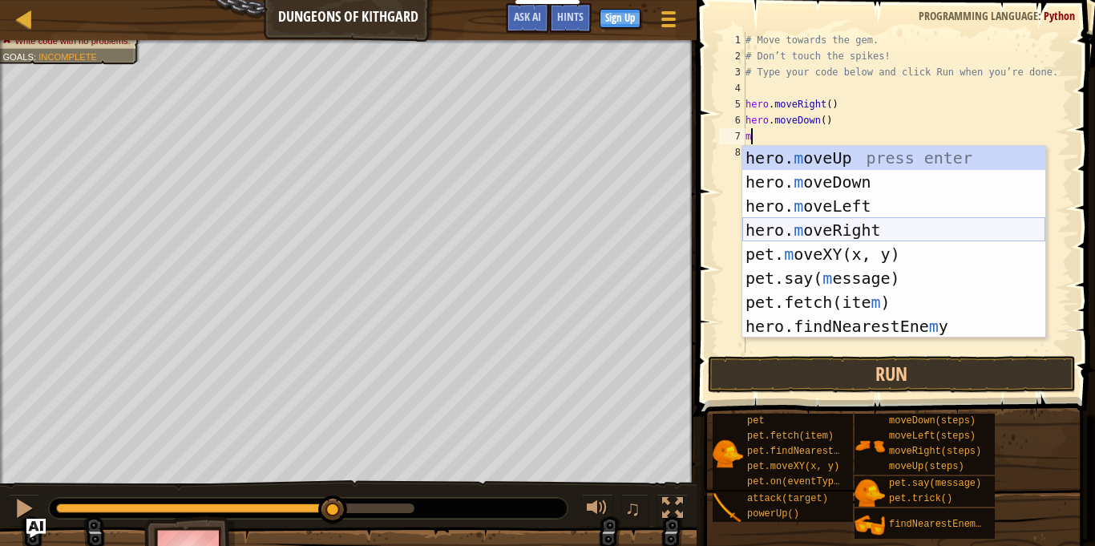
click at [922, 227] on div "hero. m oveUp press enter hero. m oveDown press enter hero. m oveLeft press ent…" at bounding box center [893, 266] width 303 height 241
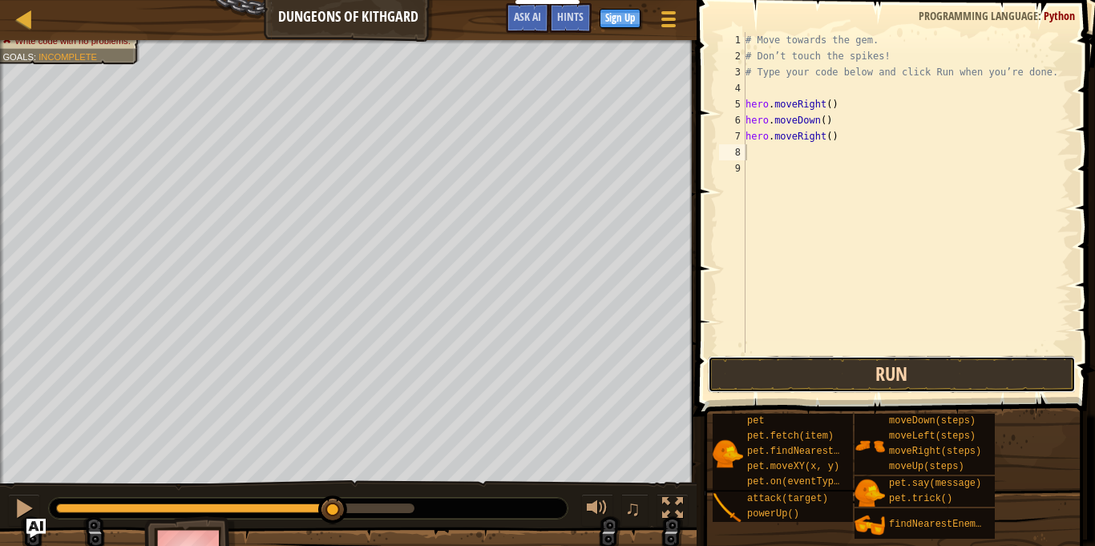
click at [910, 378] on button "Run" at bounding box center [892, 374] width 368 height 37
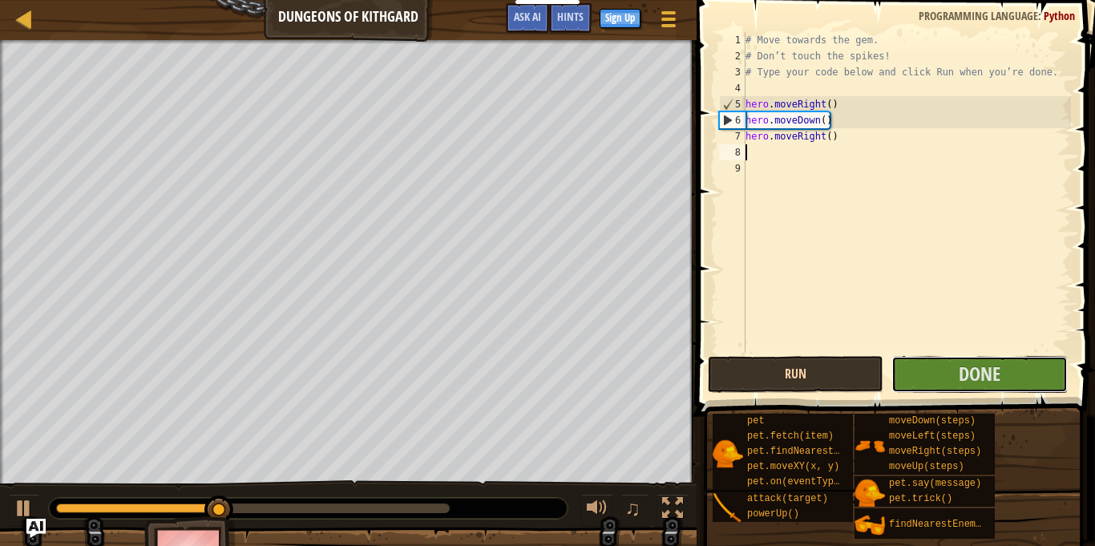
click at [910, 378] on button "Done" at bounding box center [979, 374] width 176 height 37
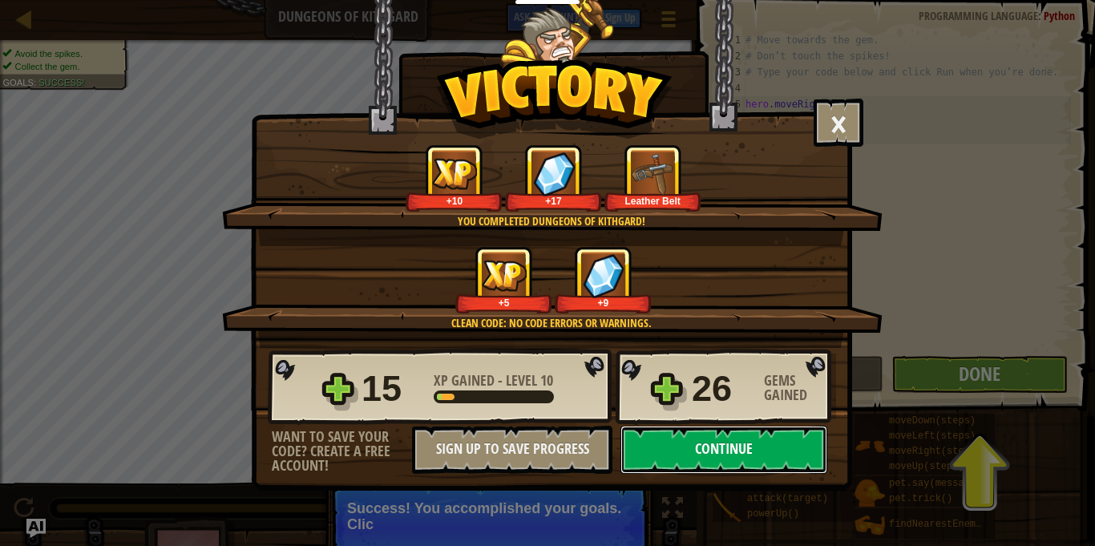
click at [715, 431] on button "Continue" at bounding box center [724, 450] width 207 height 48
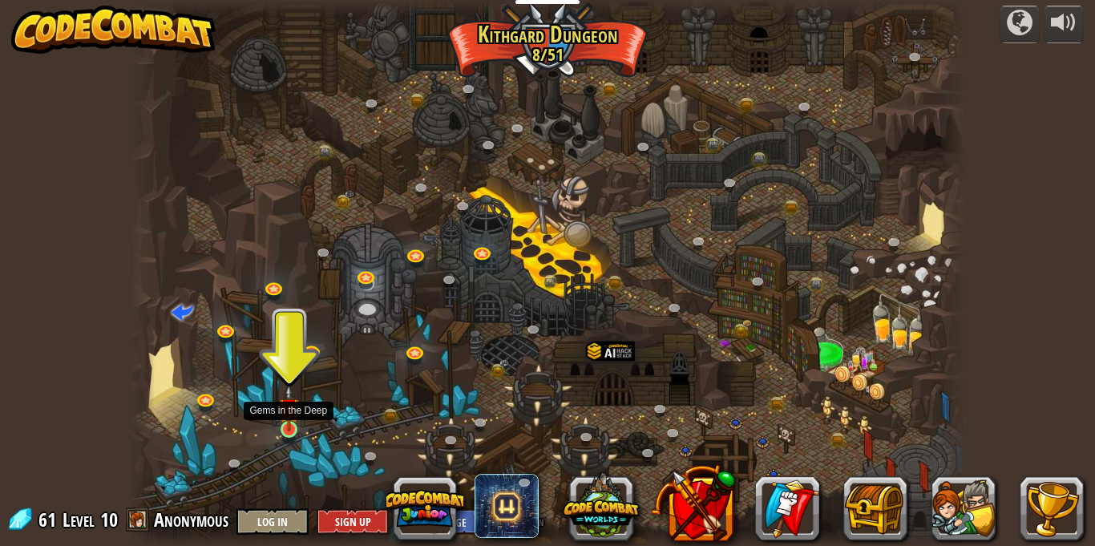
click at [293, 430] on img at bounding box center [289, 408] width 20 height 46
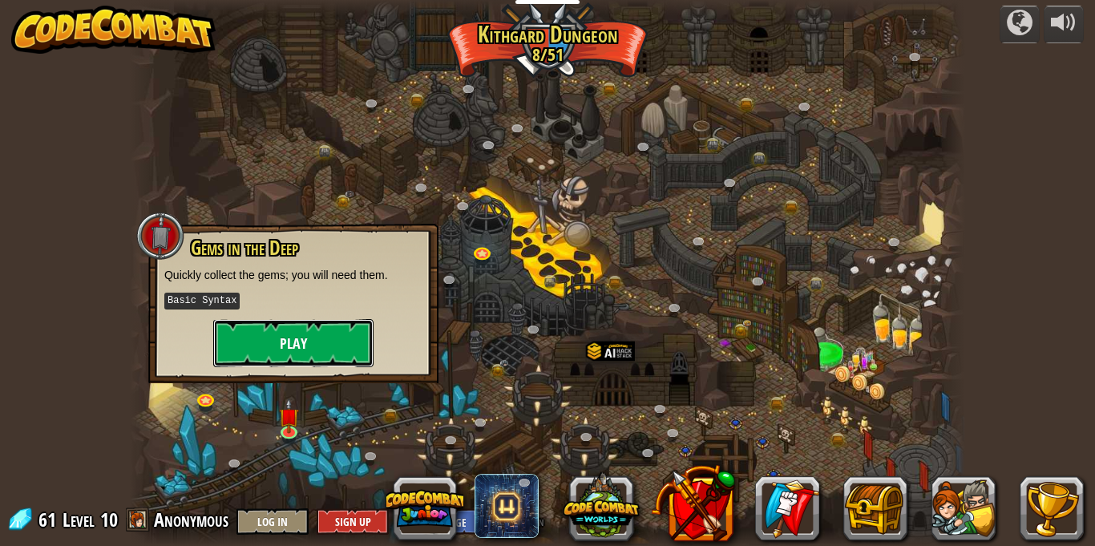
click at [294, 355] on button "Play" at bounding box center [293, 343] width 160 height 48
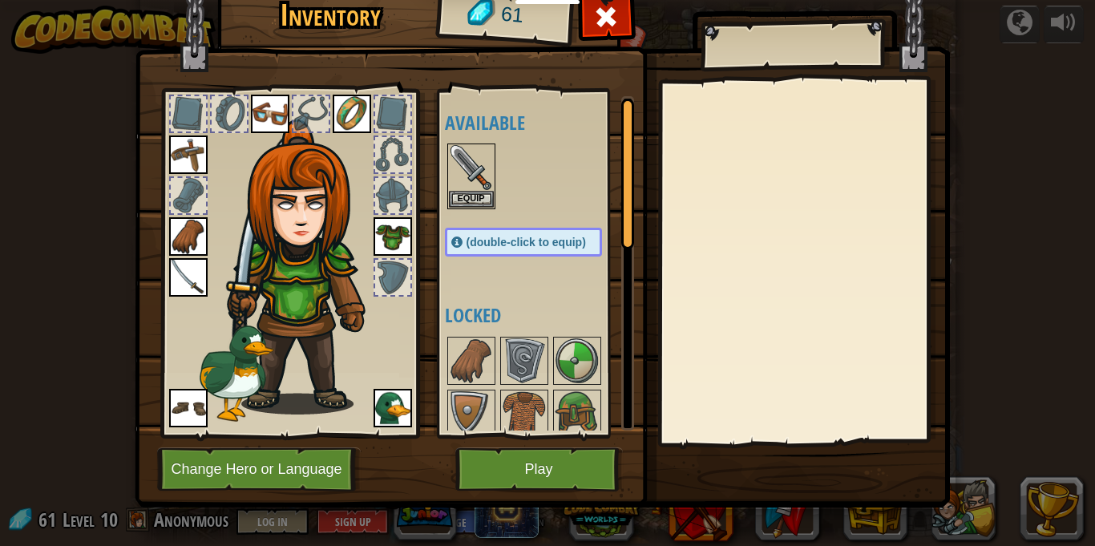
click at [184, 154] on img at bounding box center [188, 154] width 38 height 38
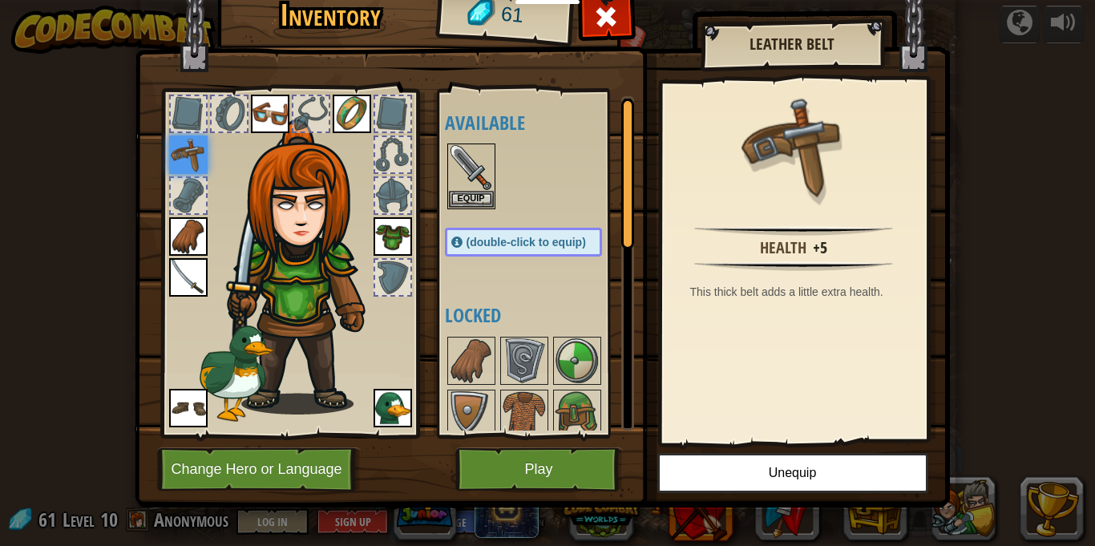
click at [553, 308] on h4 "Locked" at bounding box center [539, 315] width 189 height 21
click at [490, 357] on img at bounding box center [471, 360] width 45 height 45
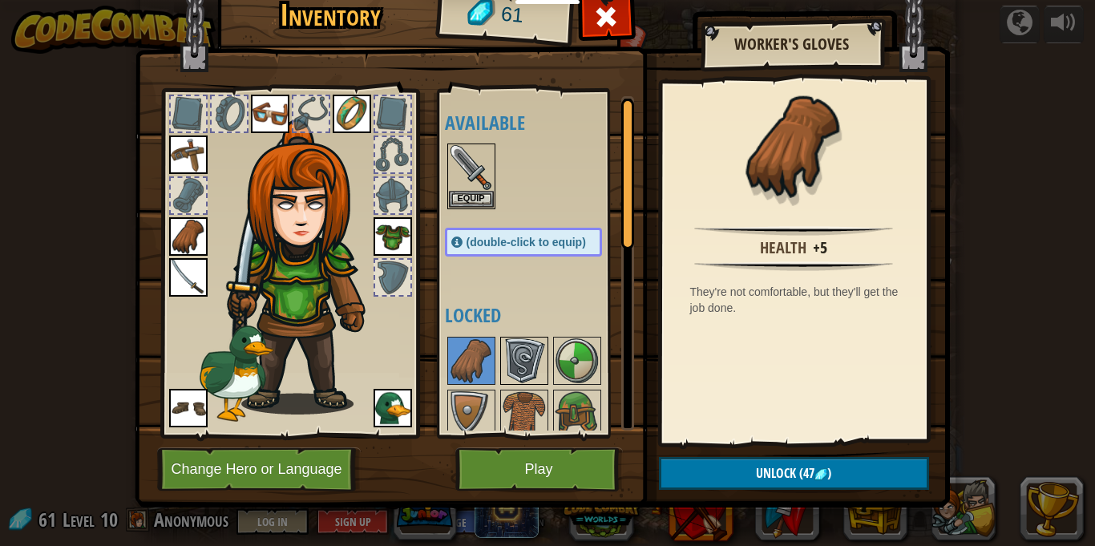
click at [531, 354] on img at bounding box center [524, 360] width 45 height 45
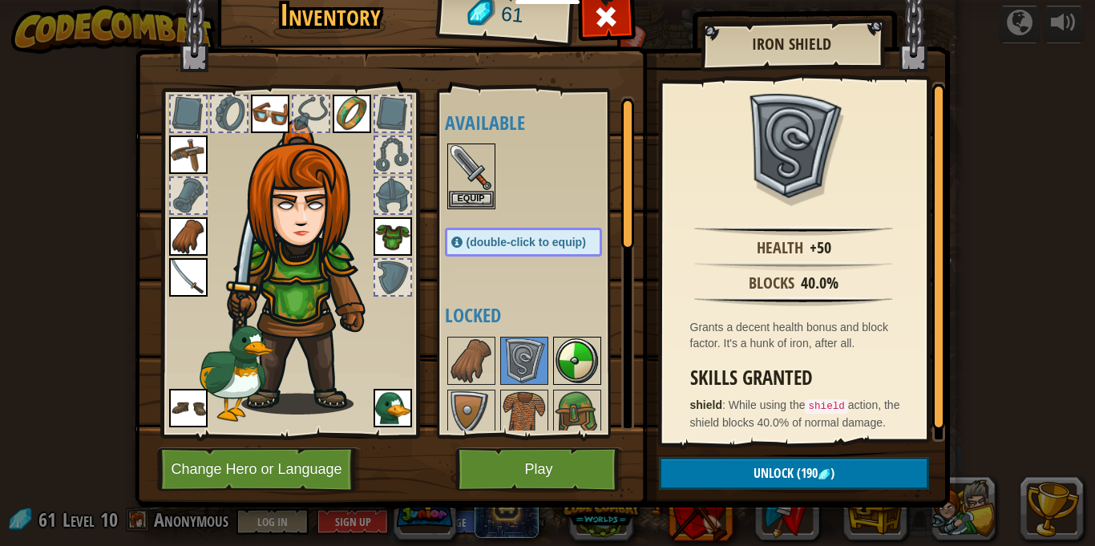
click at [570, 359] on img at bounding box center [577, 360] width 45 height 45
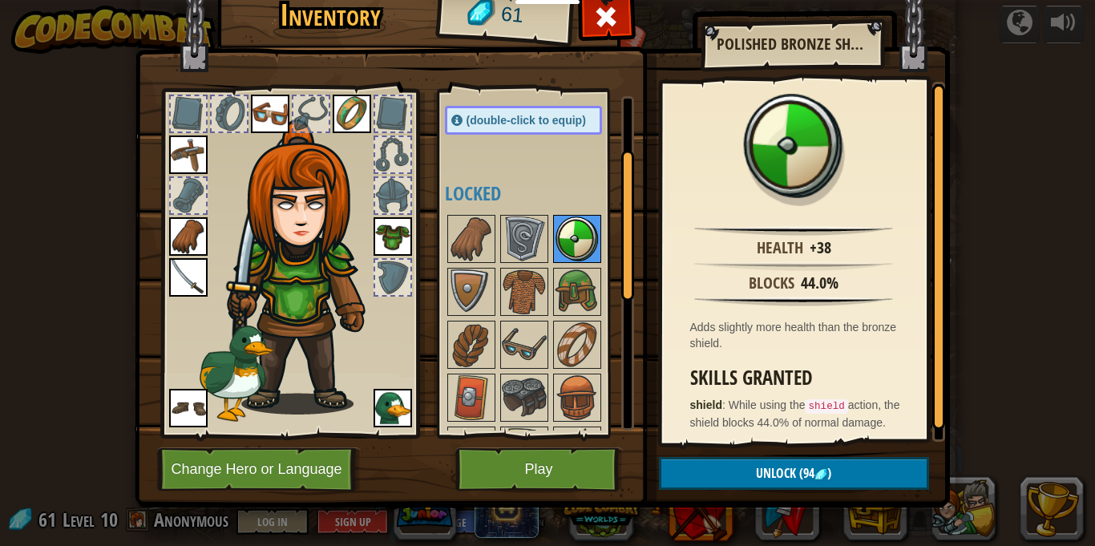
scroll to position [129, 0]
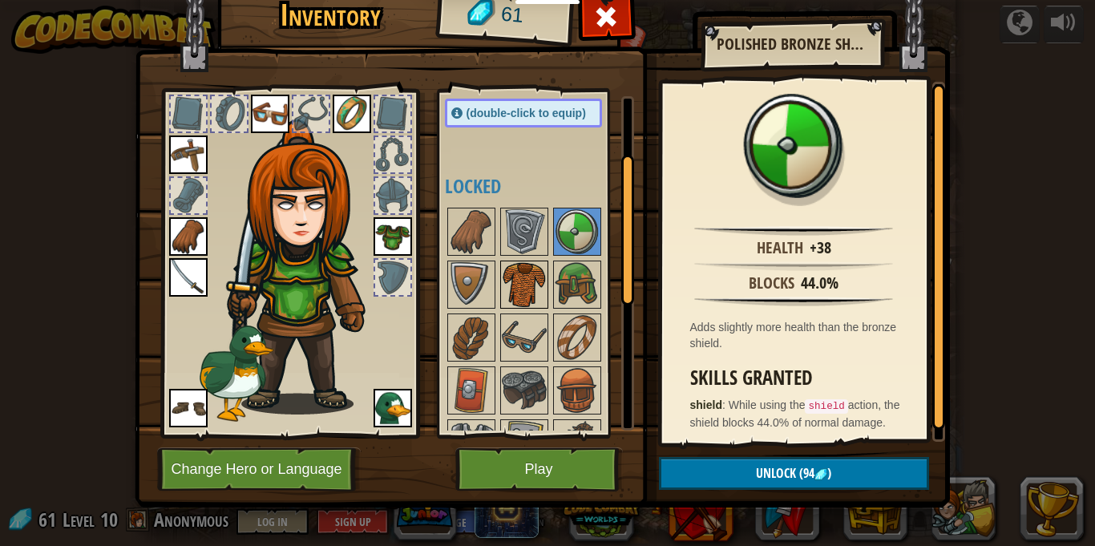
click at [540, 290] on img at bounding box center [524, 284] width 45 height 45
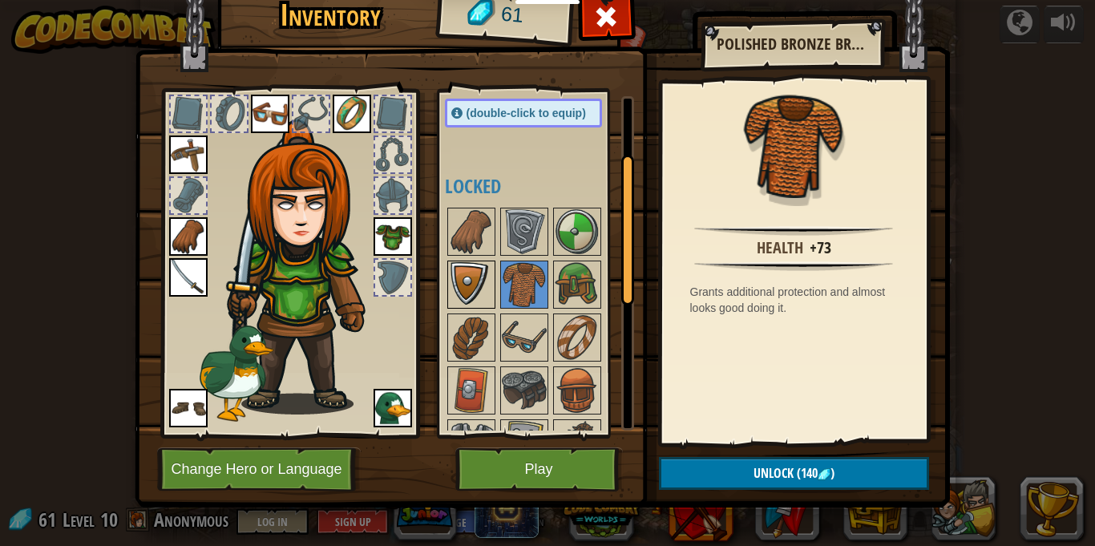
click at [466, 289] on img at bounding box center [471, 284] width 45 height 45
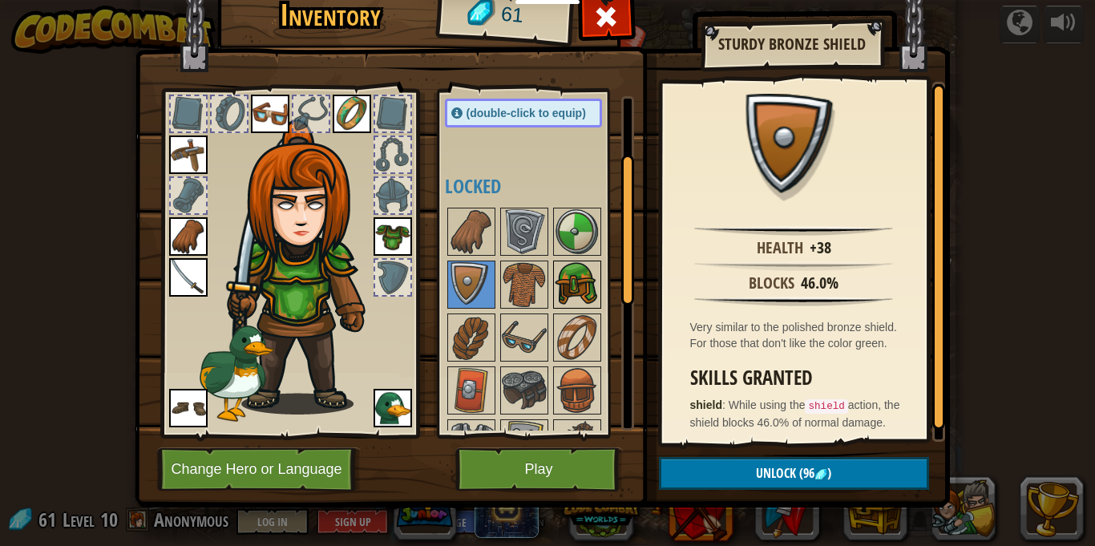
click at [591, 281] on img at bounding box center [577, 284] width 45 height 45
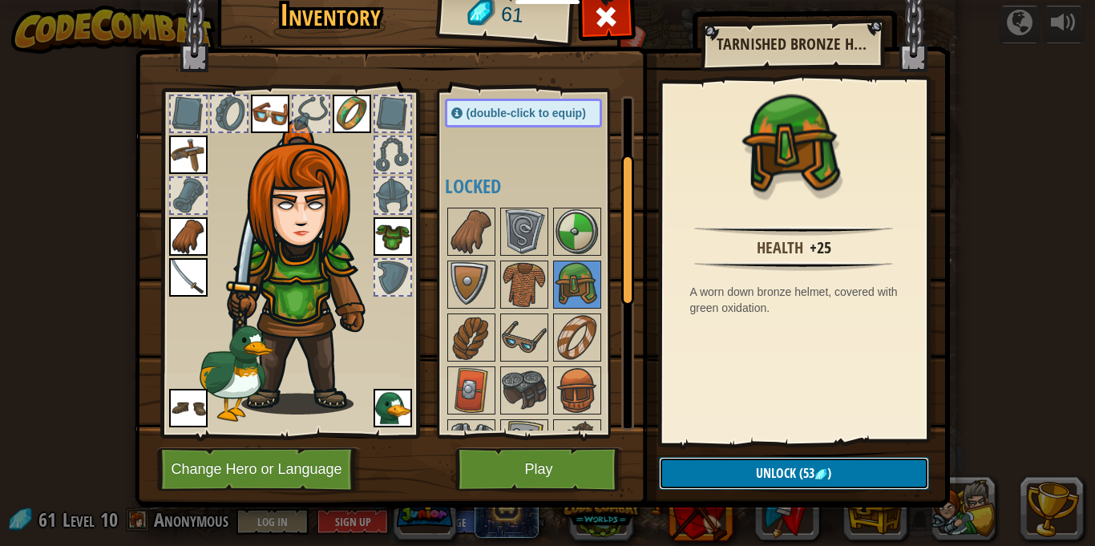
click at [828, 464] on span ")" at bounding box center [829, 473] width 4 height 18
click at [828, 466] on button "Confirm" at bounding box center [794, 473] width 270 height 33
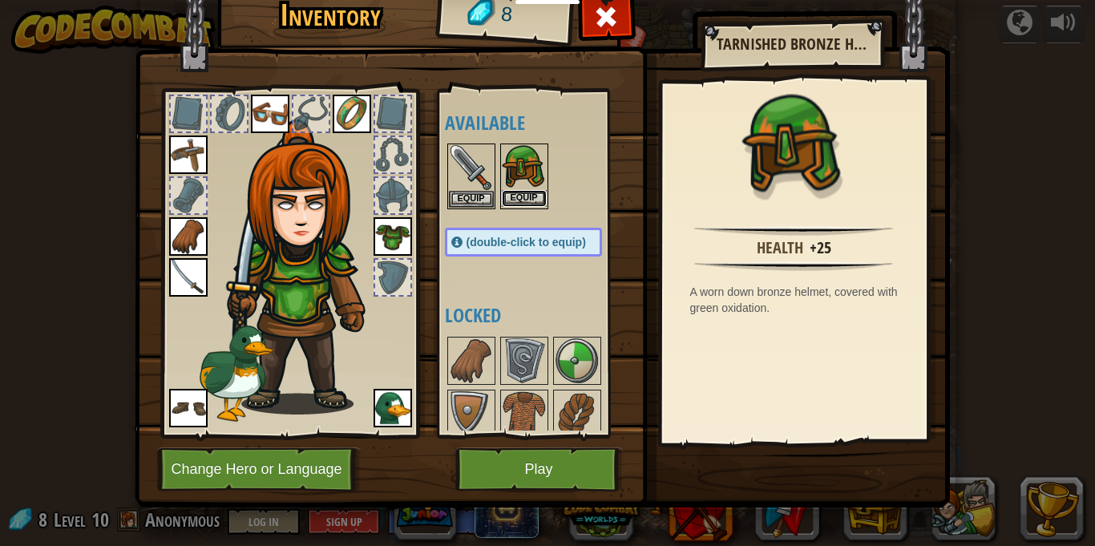
click at [535, 192] on button "Equip" at bounding box center [524, 198] width 45 height 17
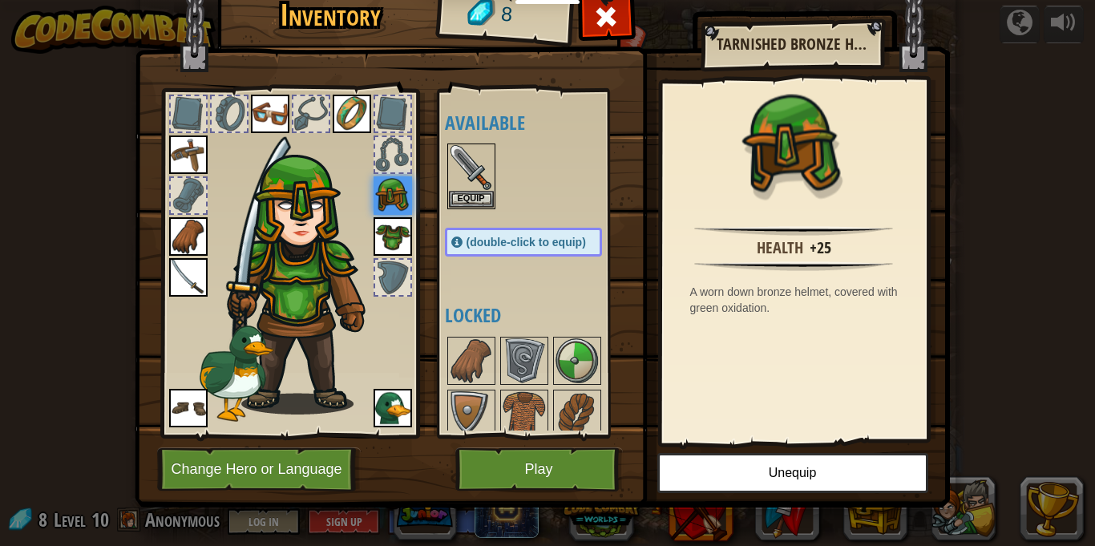
click at [399, 186] on img at bounding box center [393, 195] width 38 height 38
click at [399, 186] on div at bounding box center [392, 195] width 35 height 35
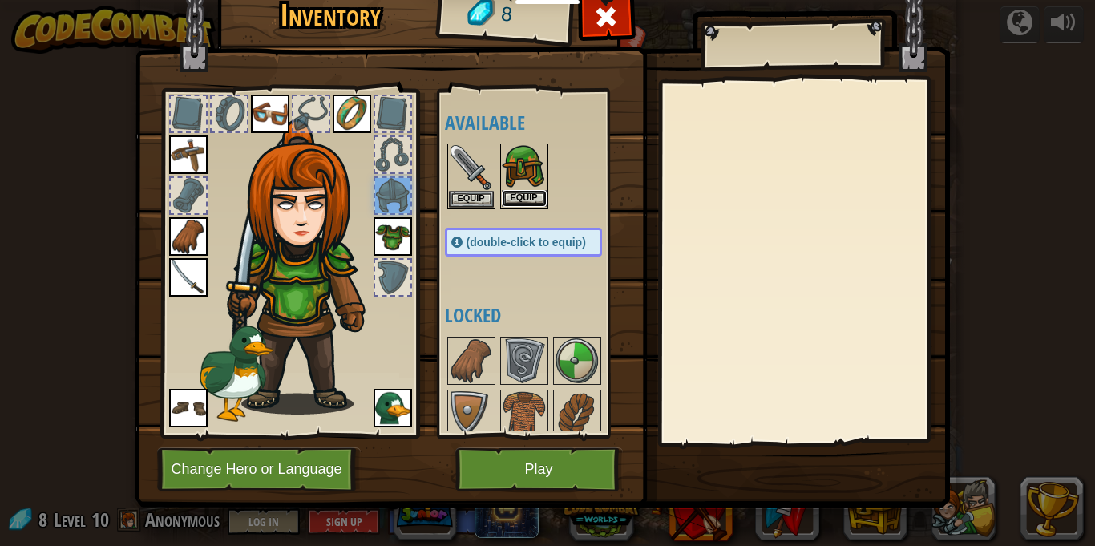
click at [532, 197] on button "Equip" at bounding box center [524, 198] width 45 height 17
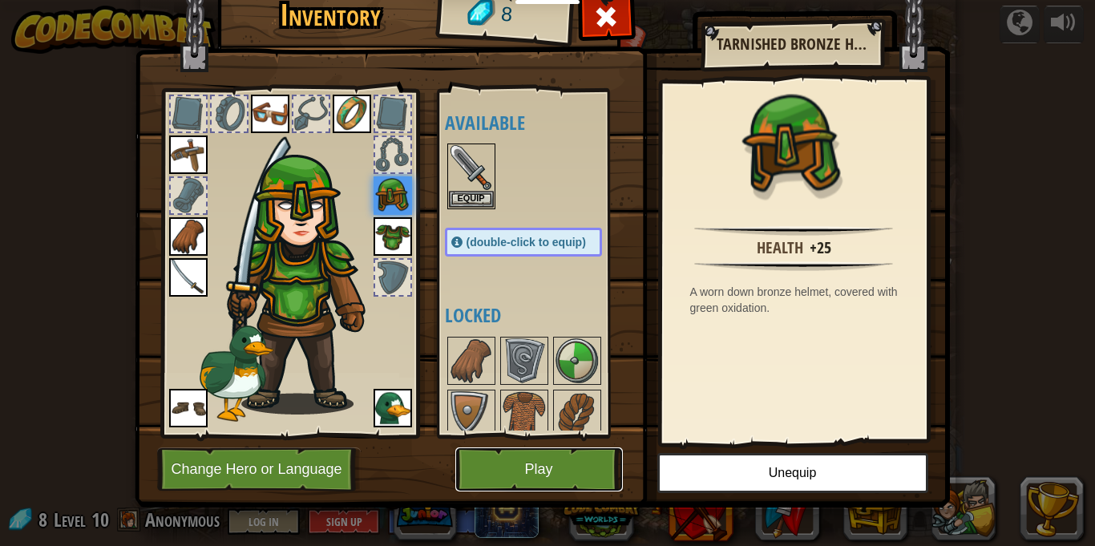
click at [551, 458] on button "Play" at bounding box center [539, 469] width 168 height 44
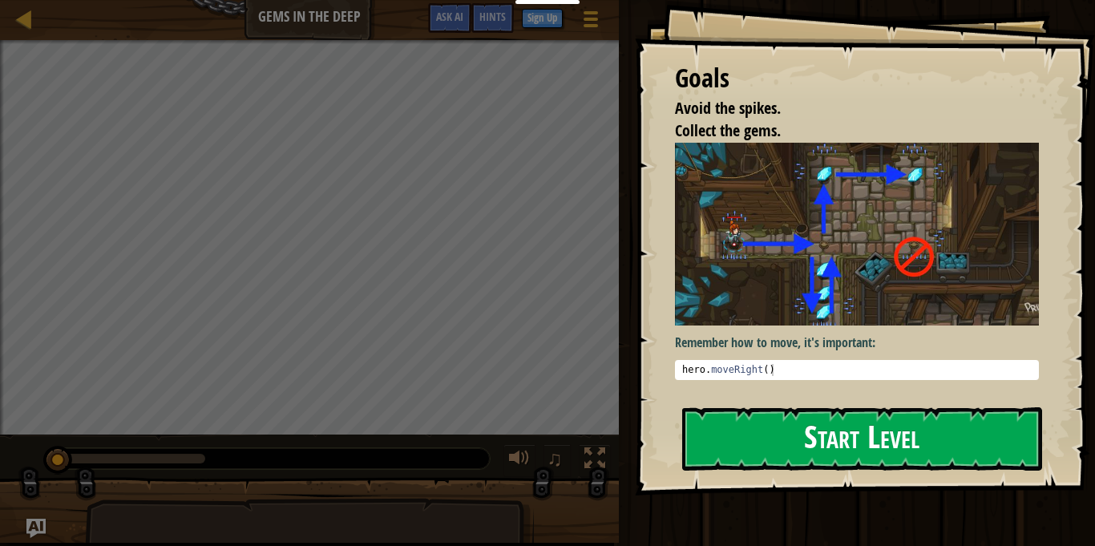
click at [770, 255] on img at bounding box center [857, 234] width 364 height 183
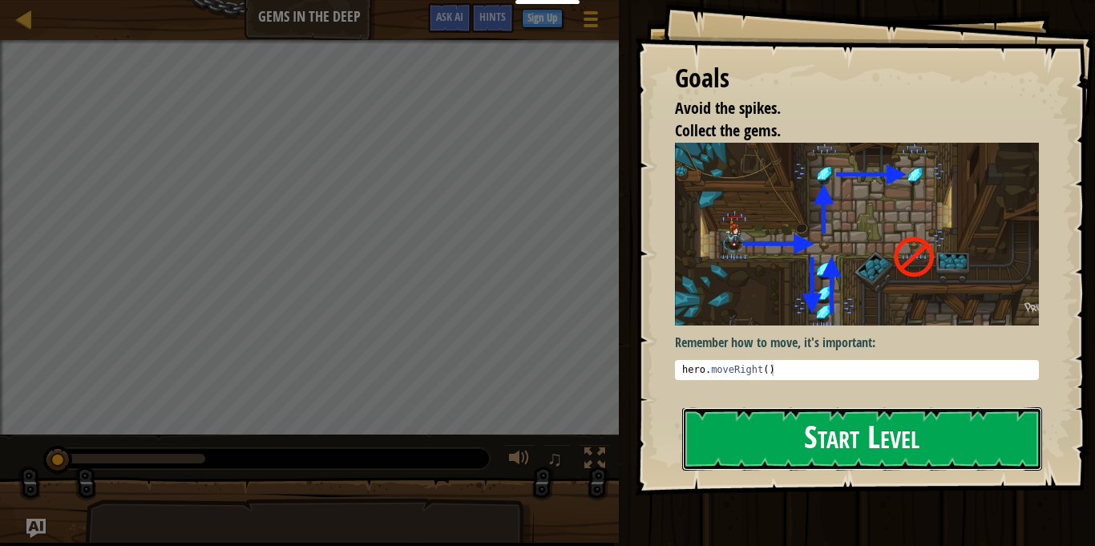
click at [866, 407] on button "Start Level" at bounding box center [862, 438] width 360 height 63
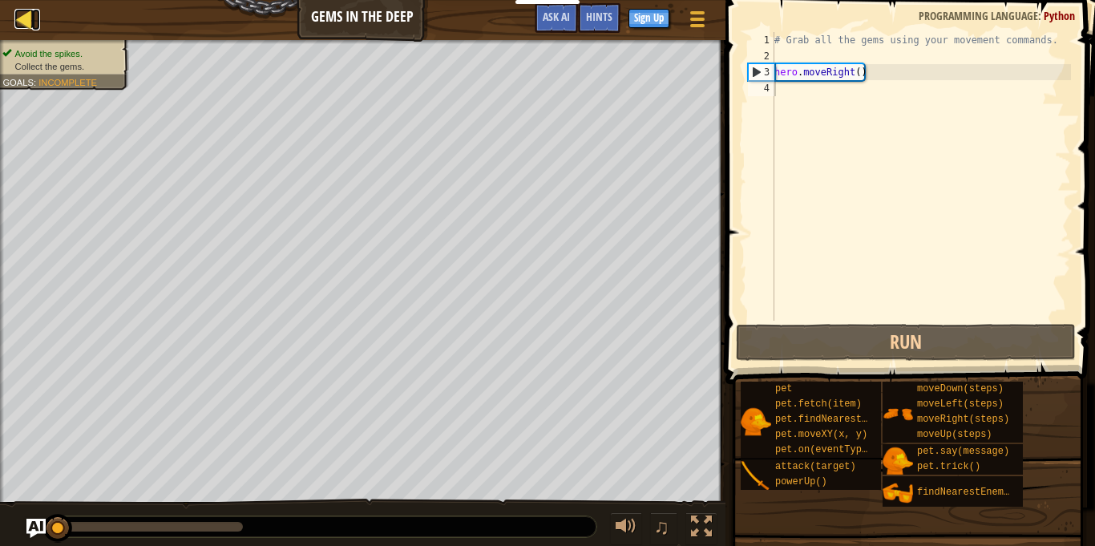
click at [26, 29] on div at bounding box center [24, 19] width 20 height 20
